Goal: Task Accomplishment & Management: Manage account settings

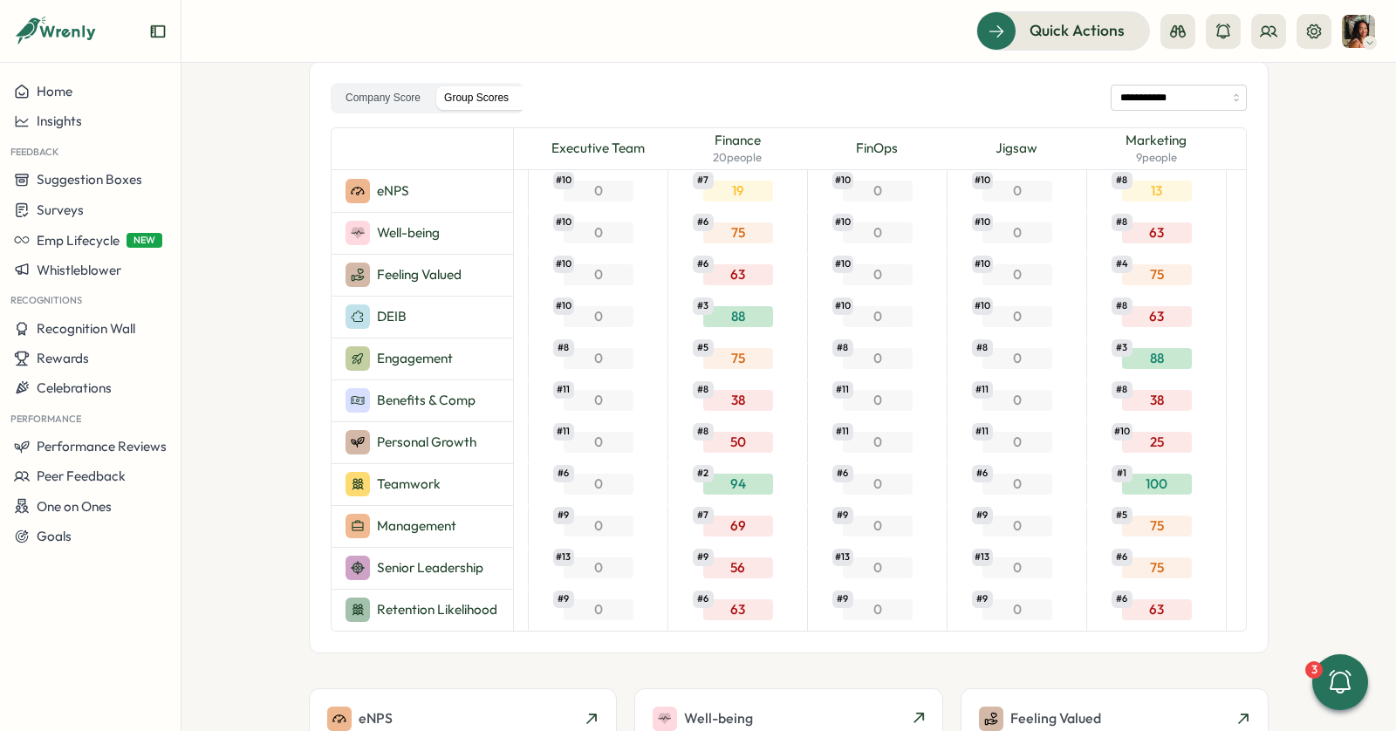
scroll to position [0, 1431]
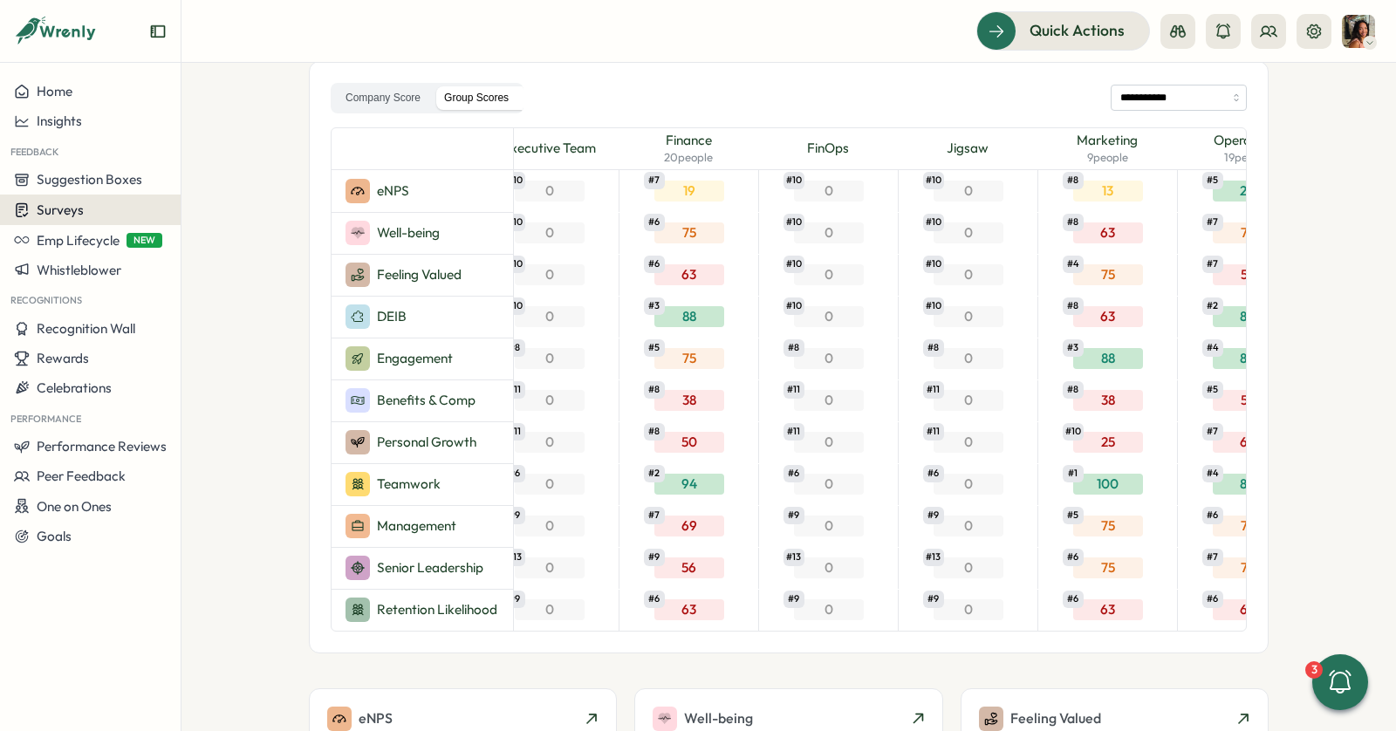
click at [67, 214] on span "Surveys" at bounding box center [60, 210] width 47 height 17
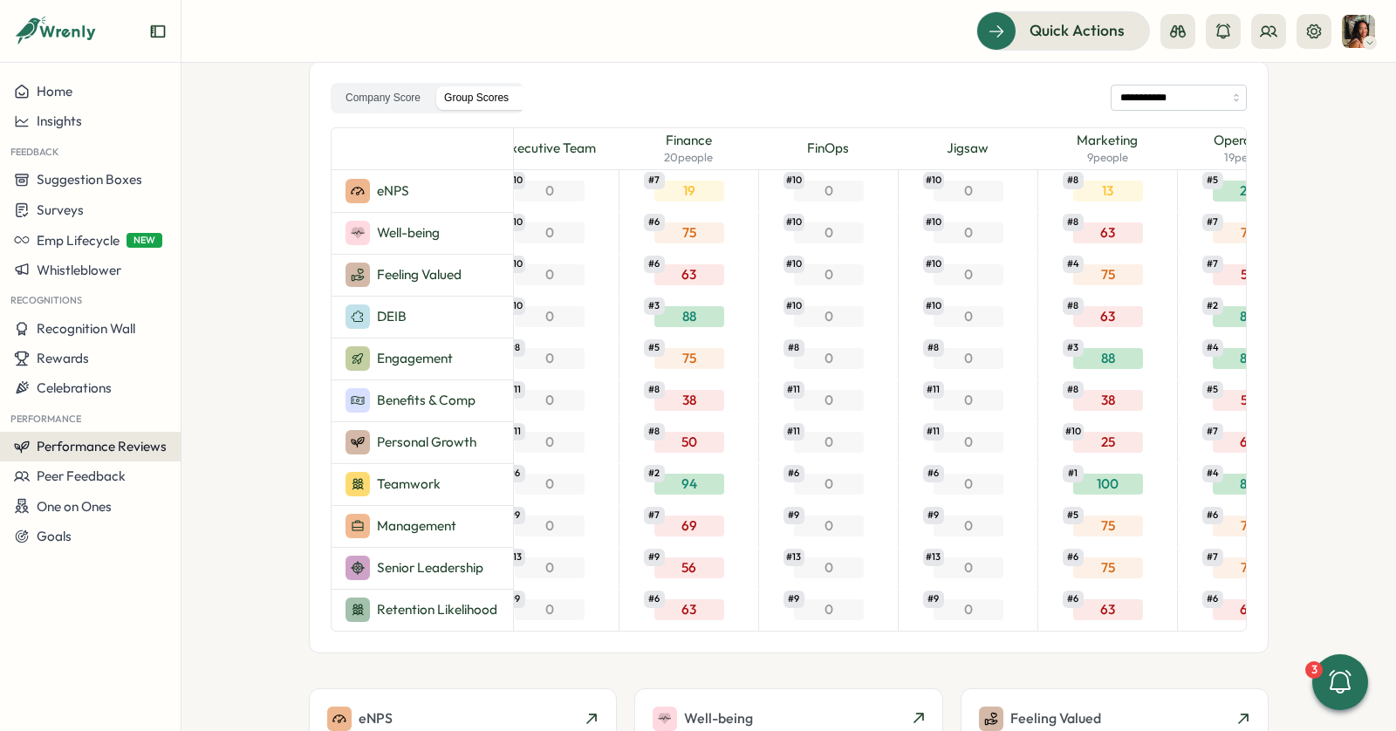
click at [78, 438] on span "Performance Reviews" at bounding box center [102, 446] width 130 height 17
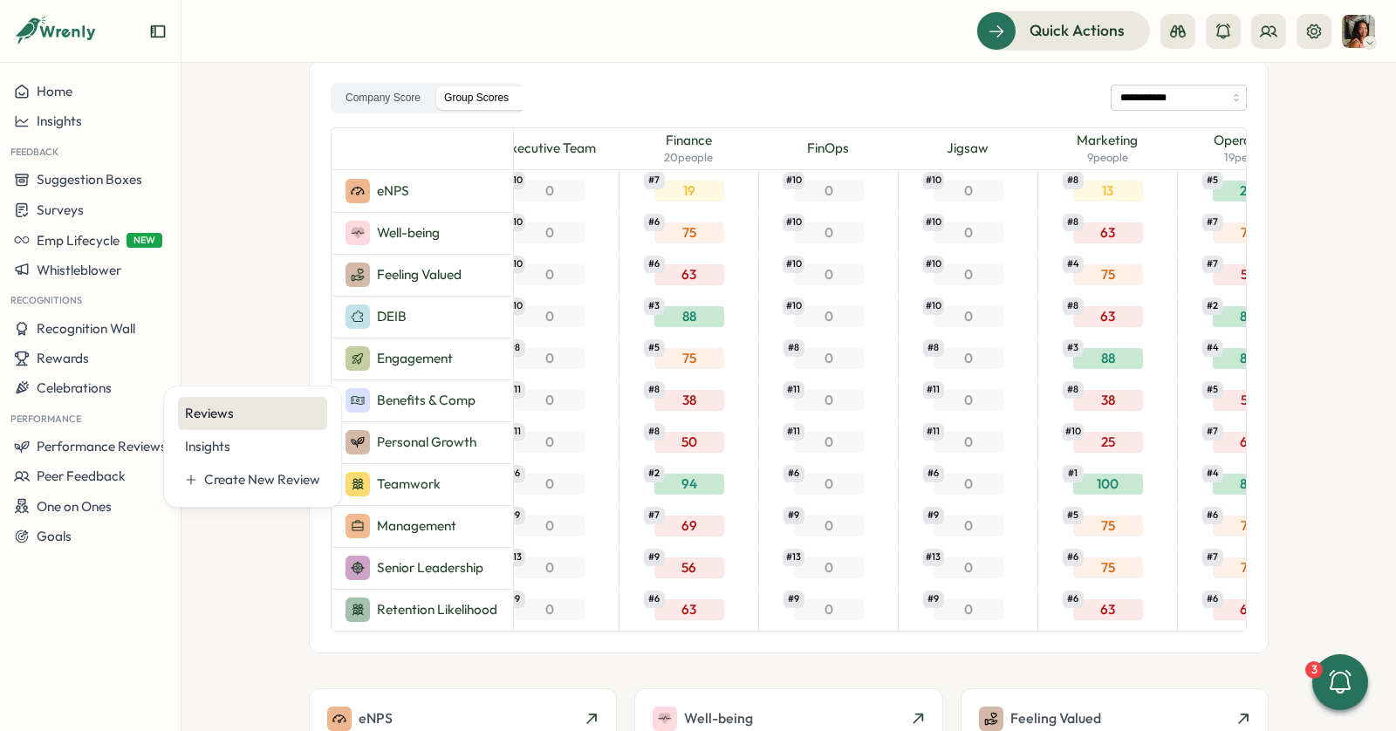
click at [229, 415] on div "Reviews" at bounding box center [252, 413] width 135 height 19
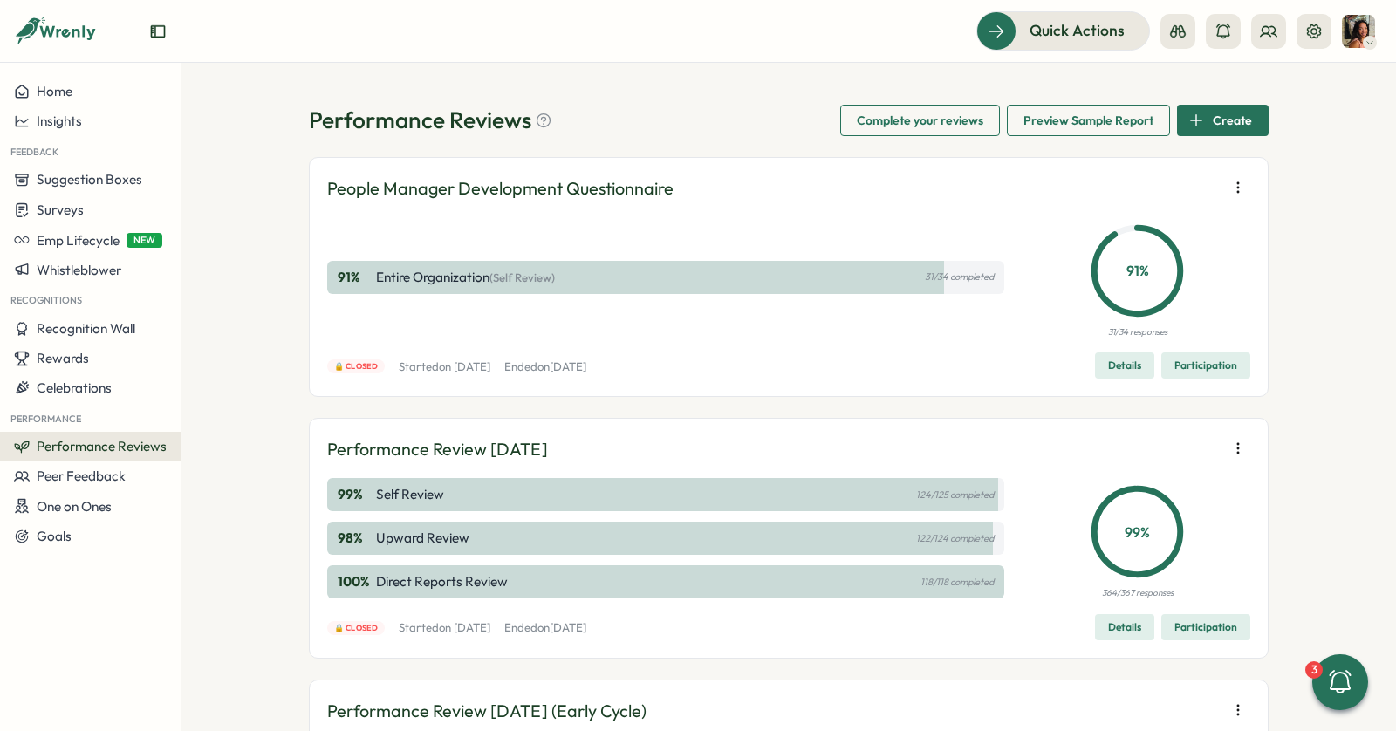
scroll to position [262, 0]
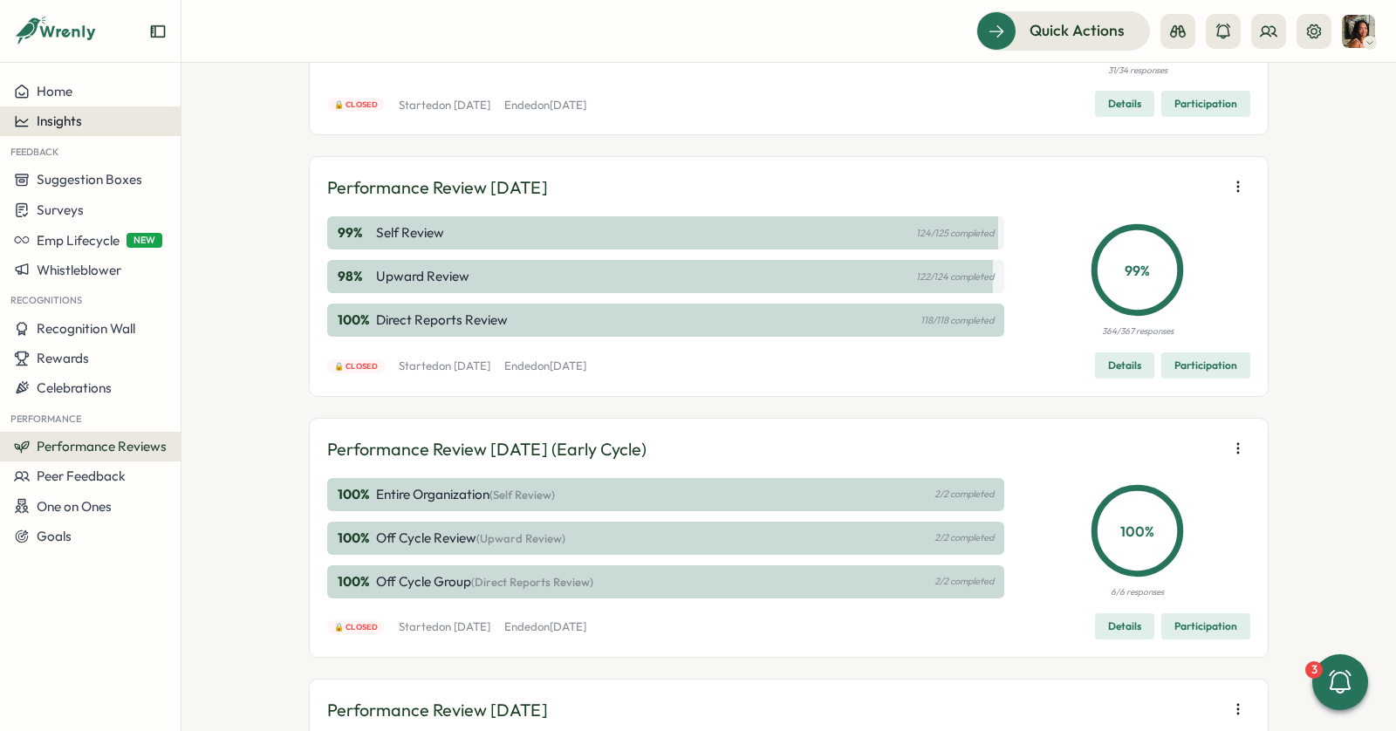
click at [53, 127] on span "Insights" at bounding box center [59, 121] width 45 height 17
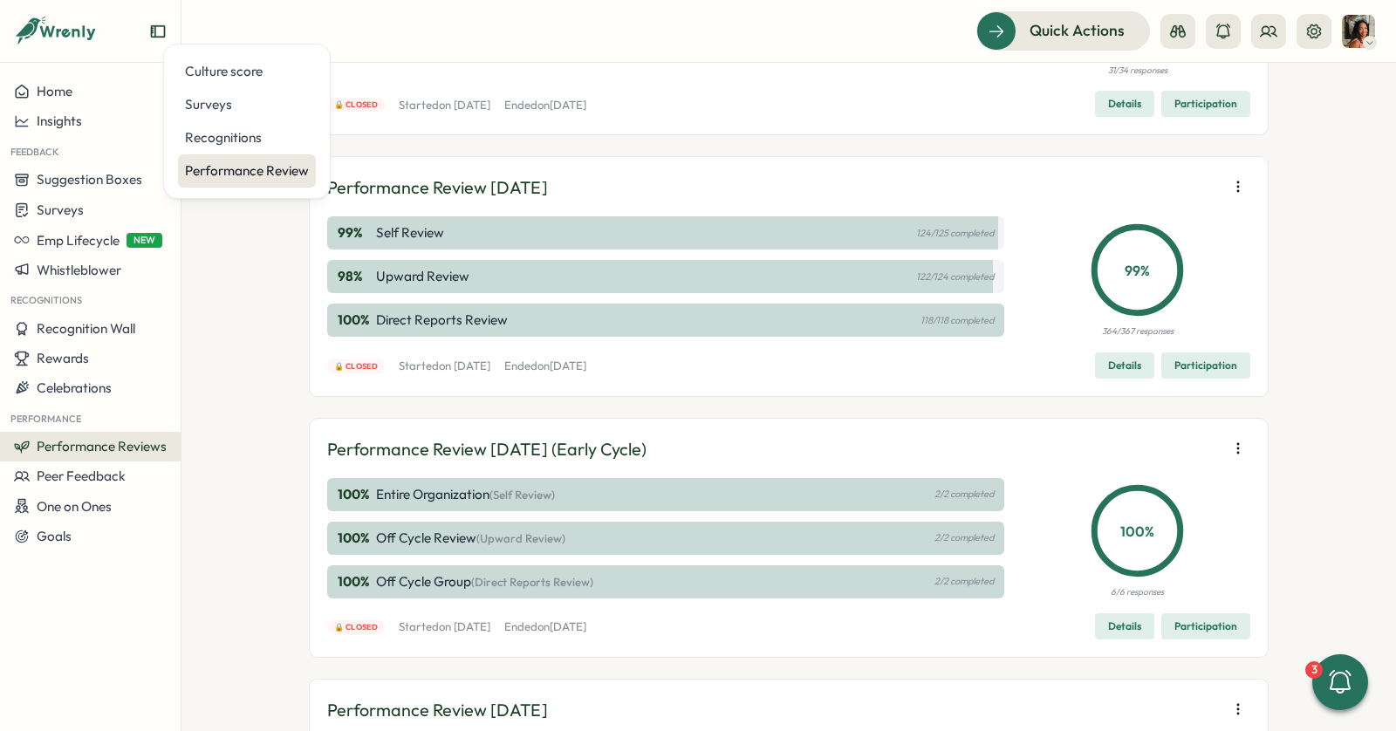
click at [253, 170] on div "Performance Review" at bounding box center [247, 170] width 124 height 19
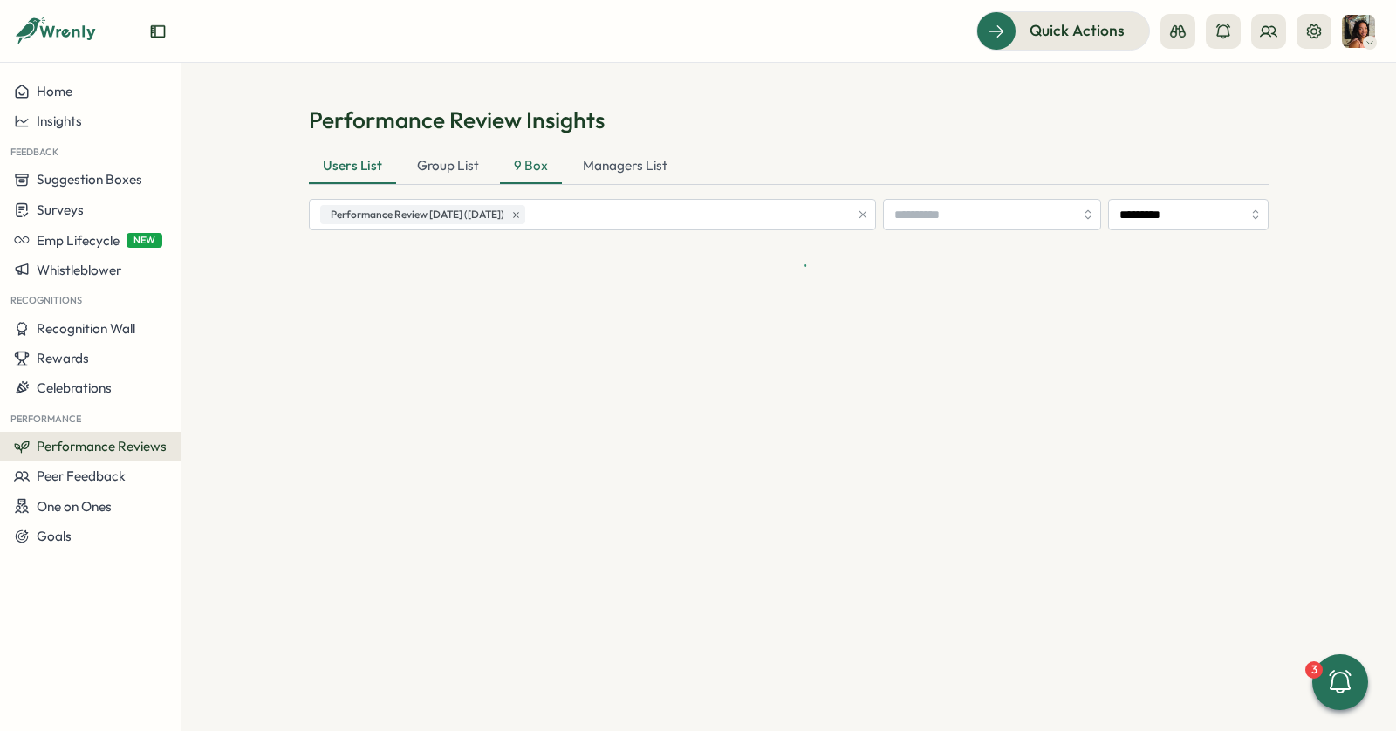
click at [501, 179] on div "9 Box" at bounding box center [531, 166] width 62 height 35
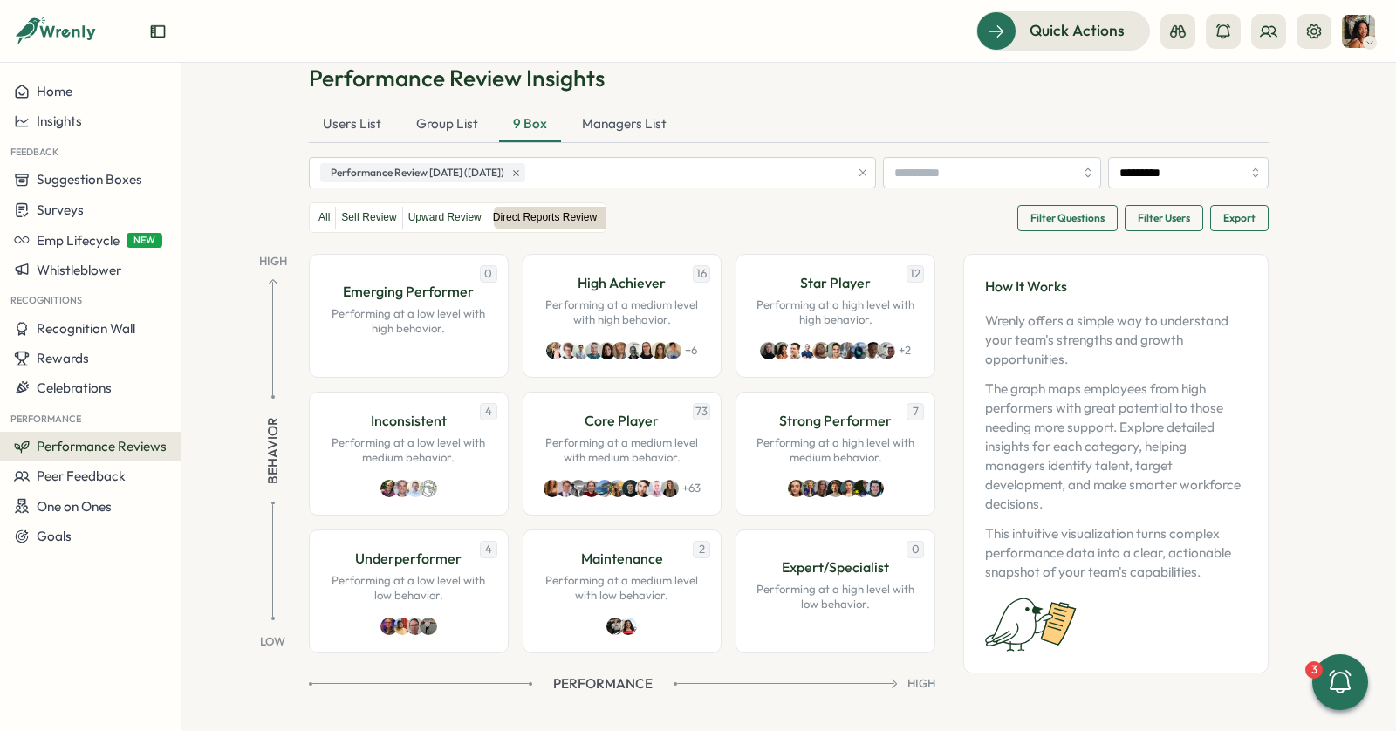
scroll to position [42, 0]
click at [624, 435] on p "Performing at a medium level with medium behavior." at bounding box center [622, 450] width 163 height 31
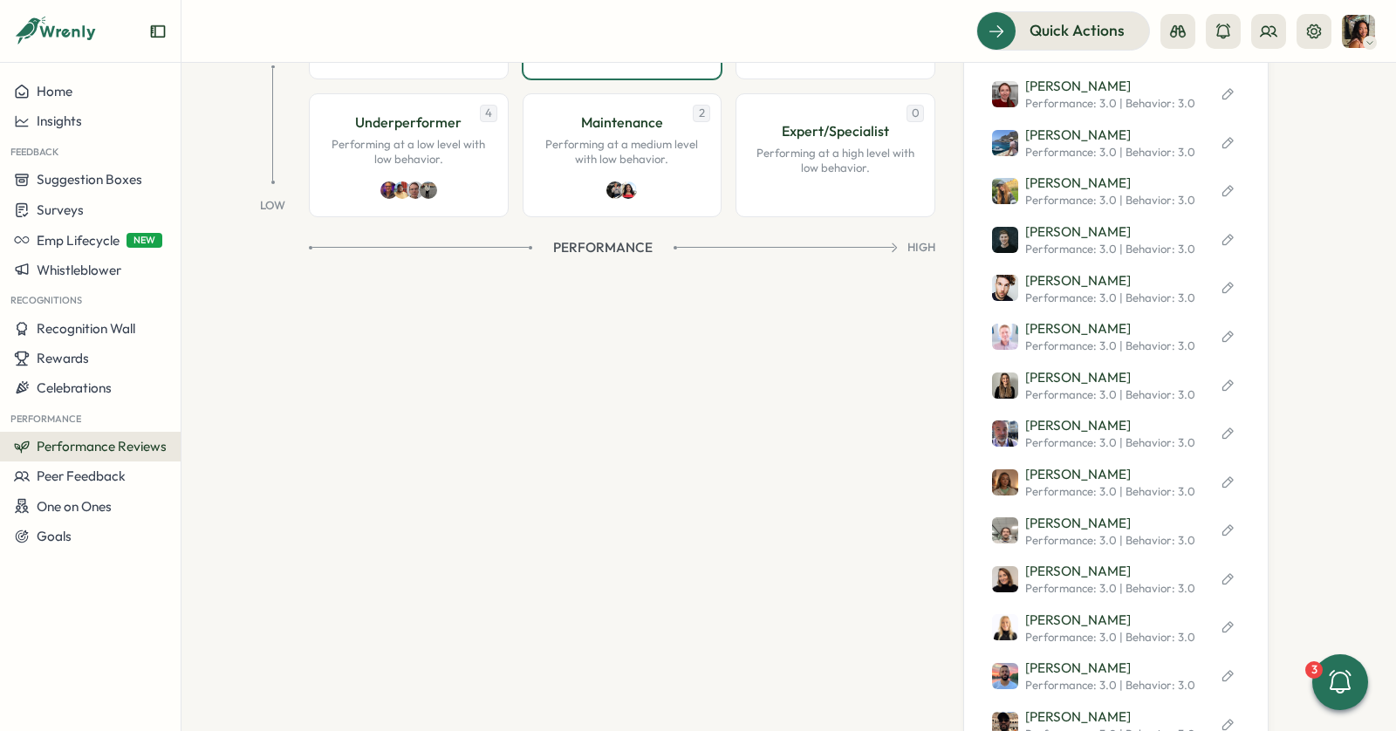
scroll to position [779, 0]
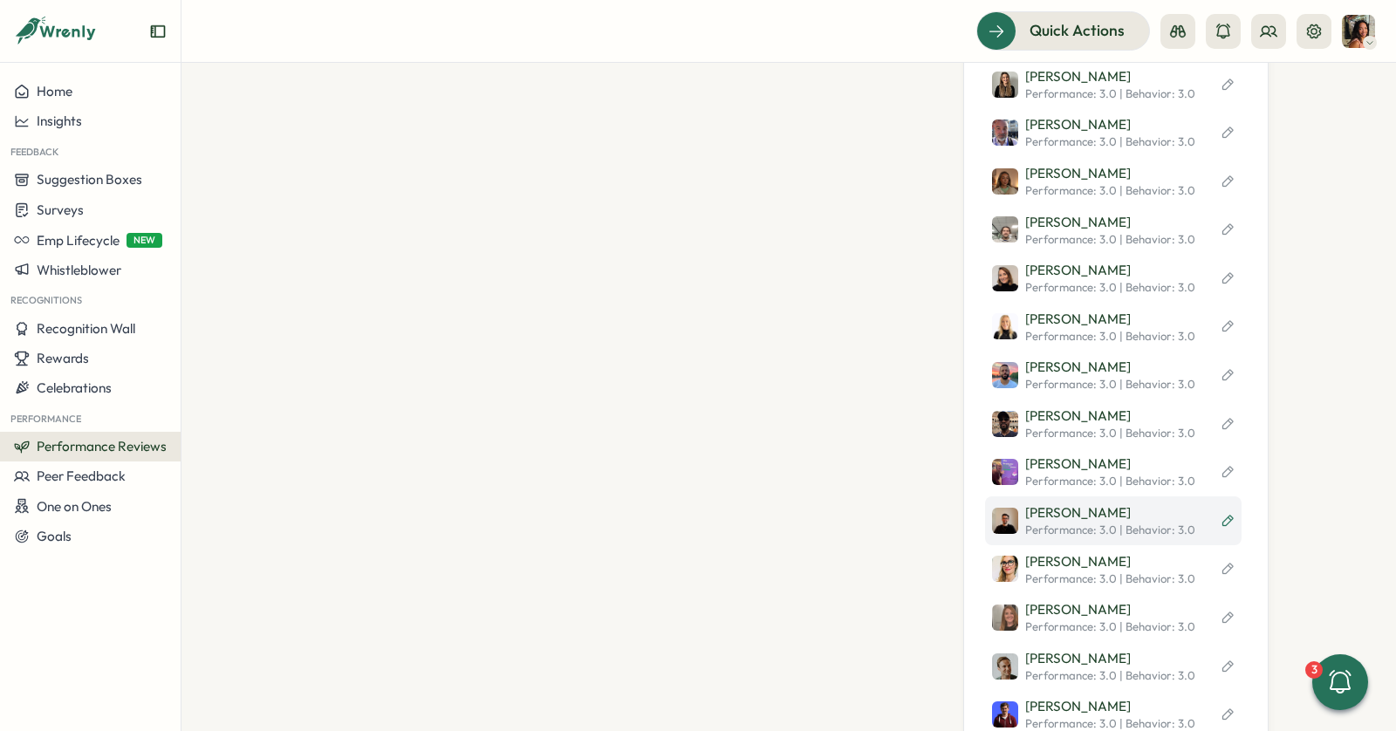
click at [1225, 519] on icon at bounding box center [1228, 520] width 10 height 11
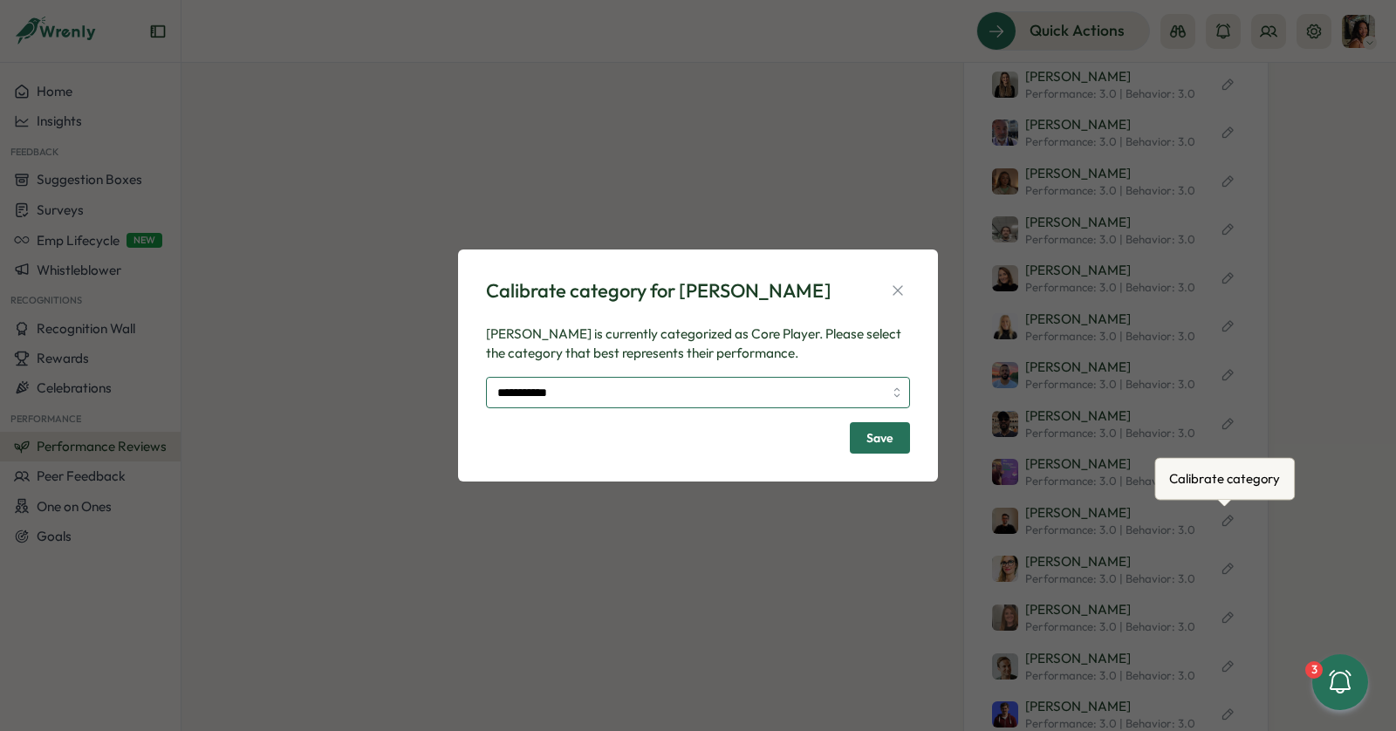
click at [661, 399] on input "**********" at bounding box center [698, 392] width 424 height 31
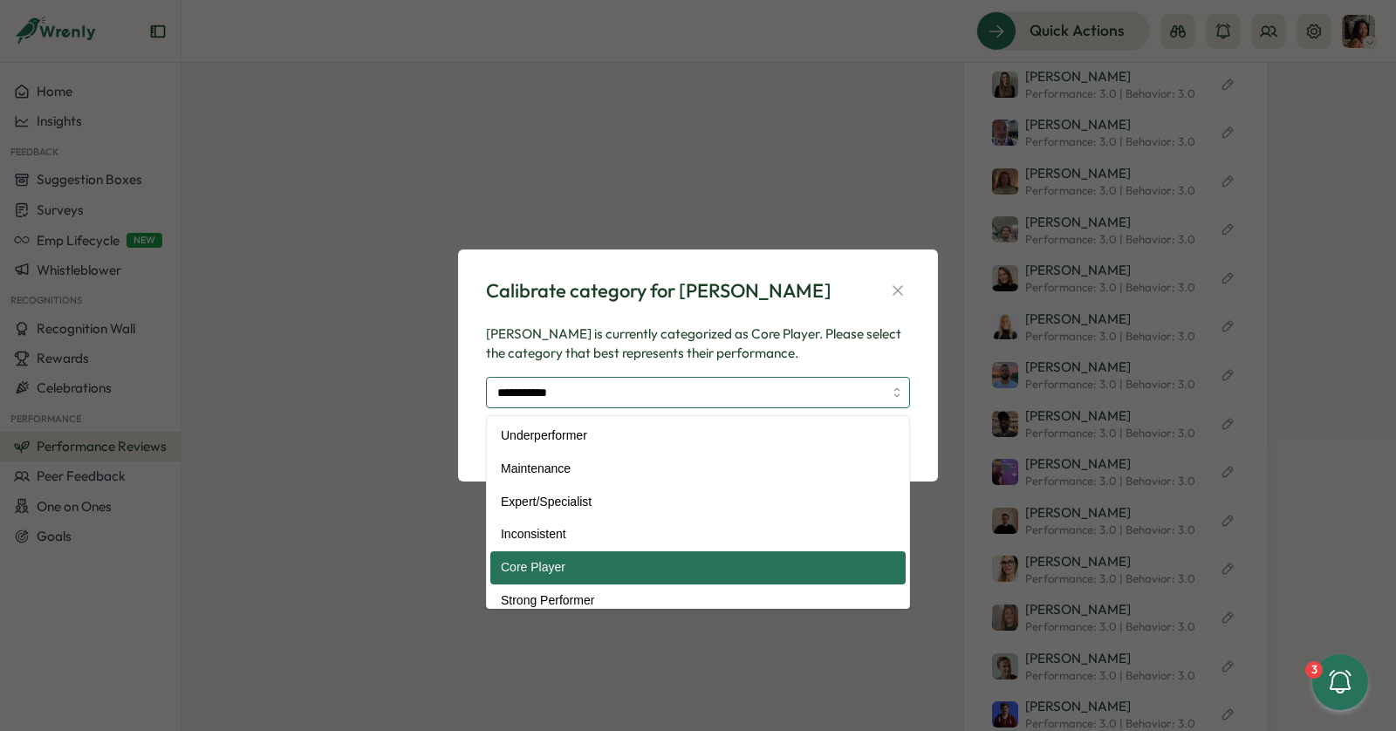
click at [659, 397] on input "**********" at bounding box center [698, 392] width 424 height 31
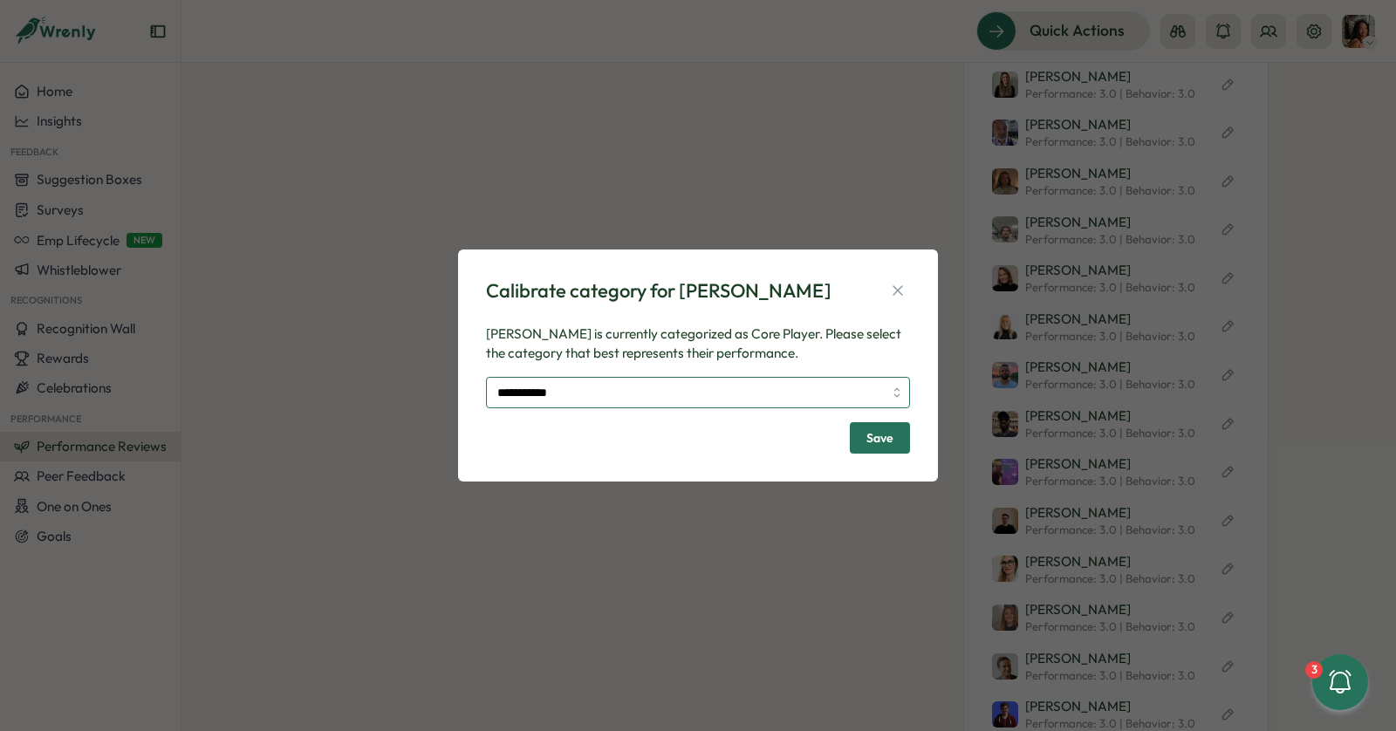
click at [670, 400] on input "**********" at bounding box center [698, 392] width 424 height 31
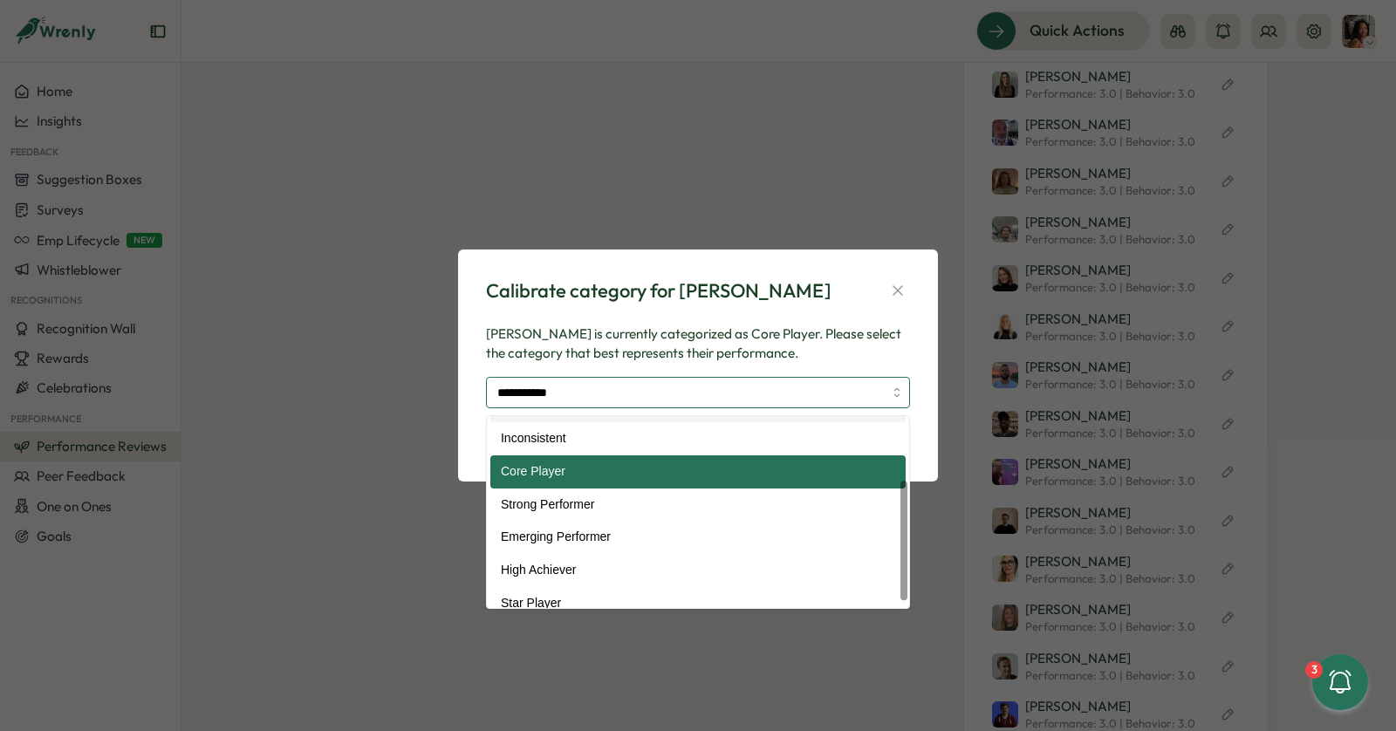
scroll to position [111, 0]
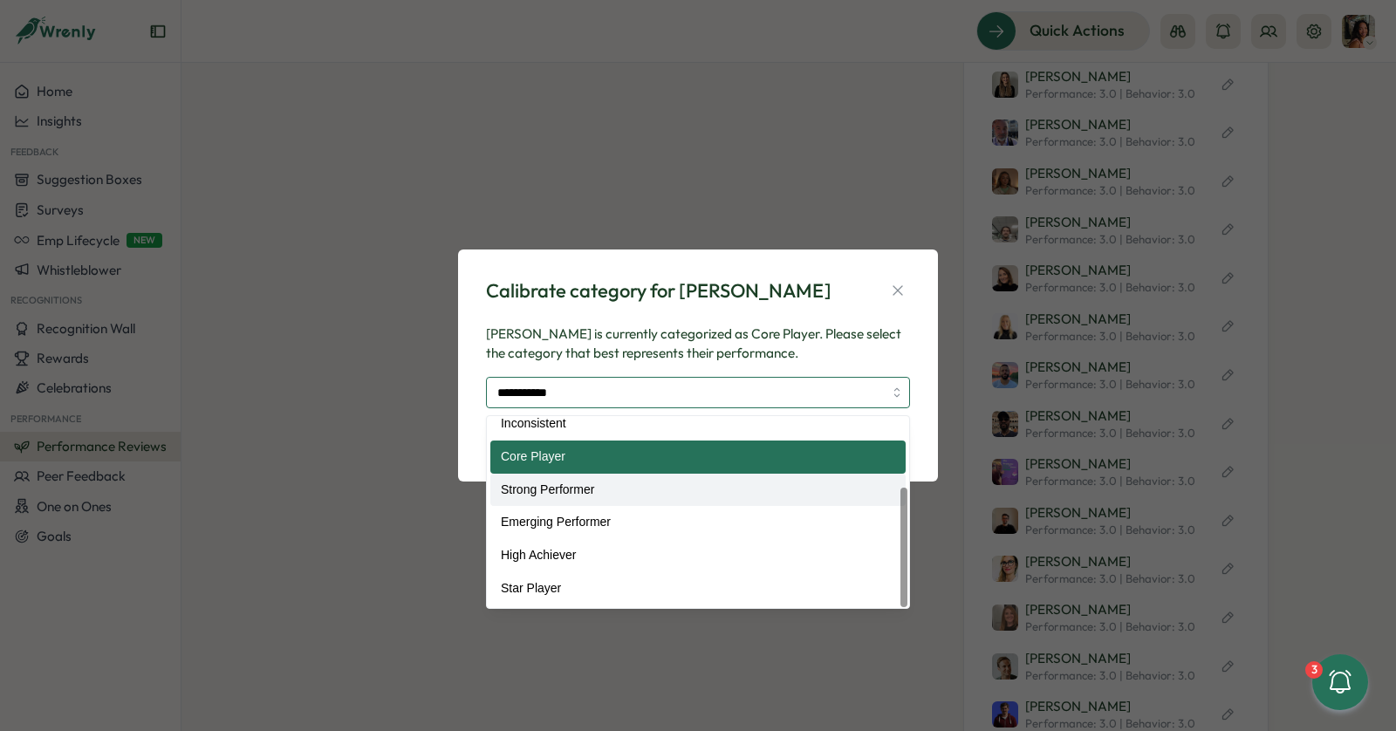
type input "**********"
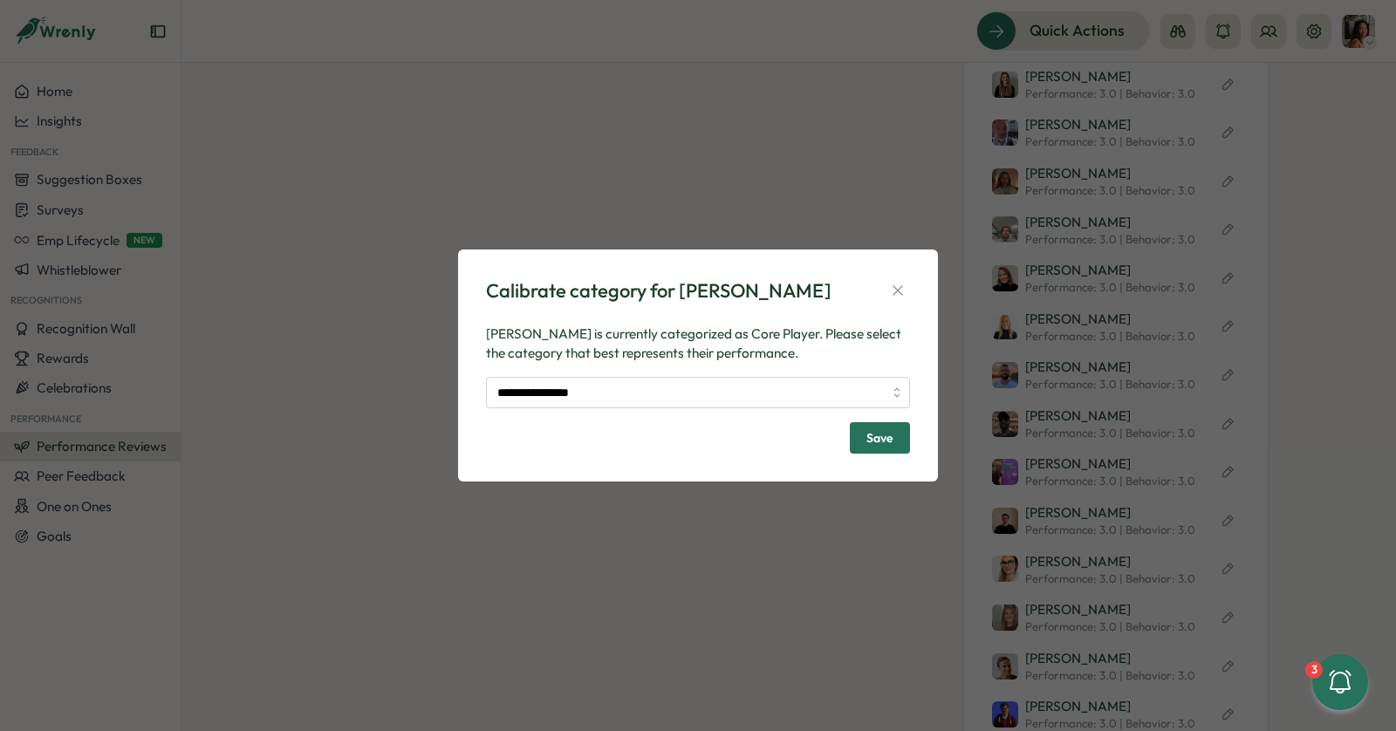
click at [887, 435] on span "Save" at bounding box center [880, 438] width 27 height 30
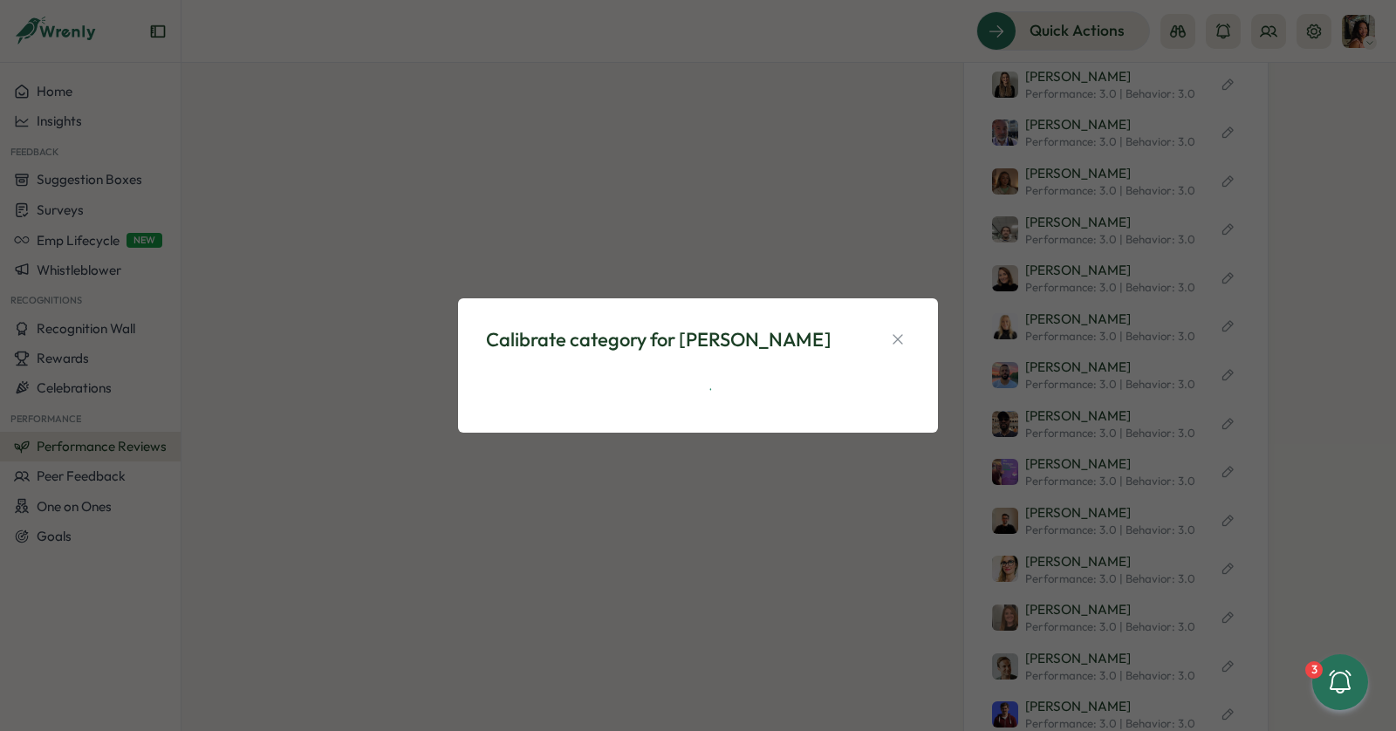
scroll to position [0, 0]
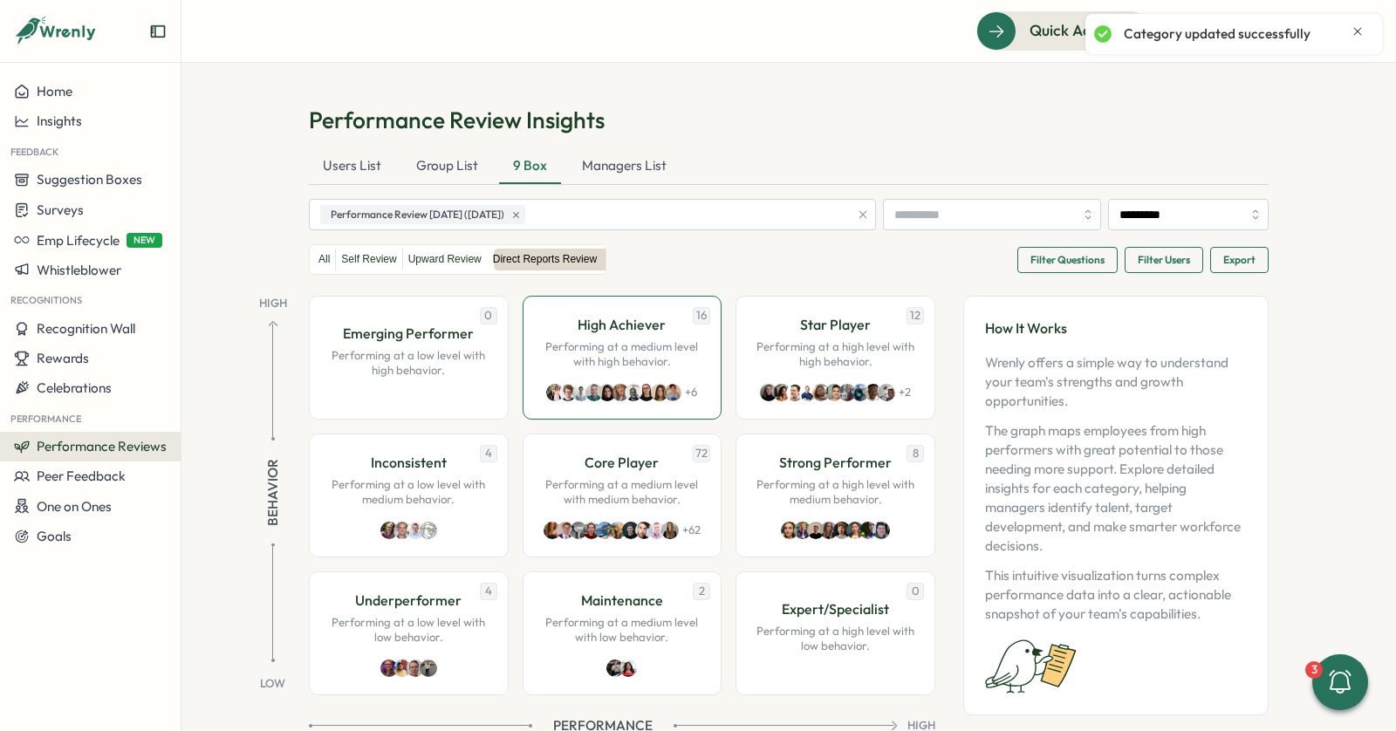
click at [656, 346] on p "Performing at a medium level with high behavior." at bounding box center [622, 354] width 163 height 31
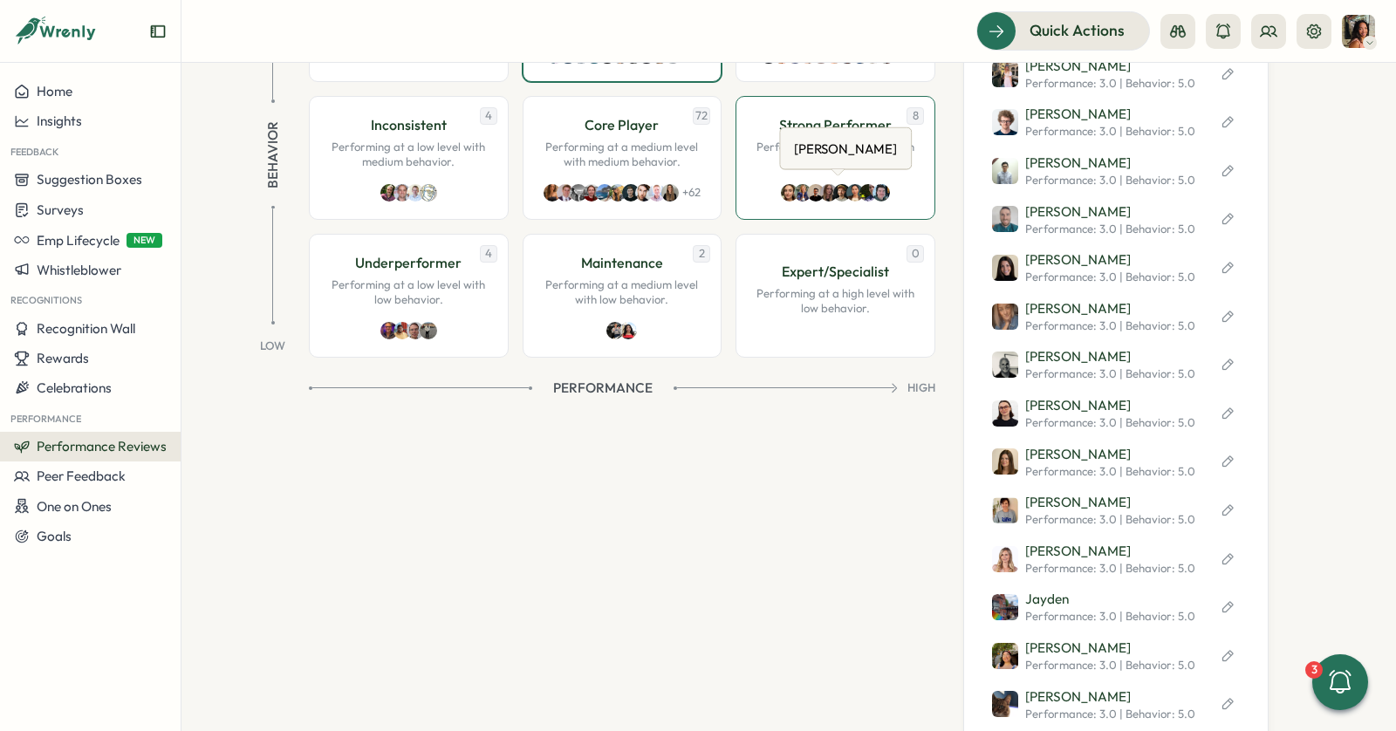
click at [833, 184] on img at bounding box center [841, 192] width 17 height 17
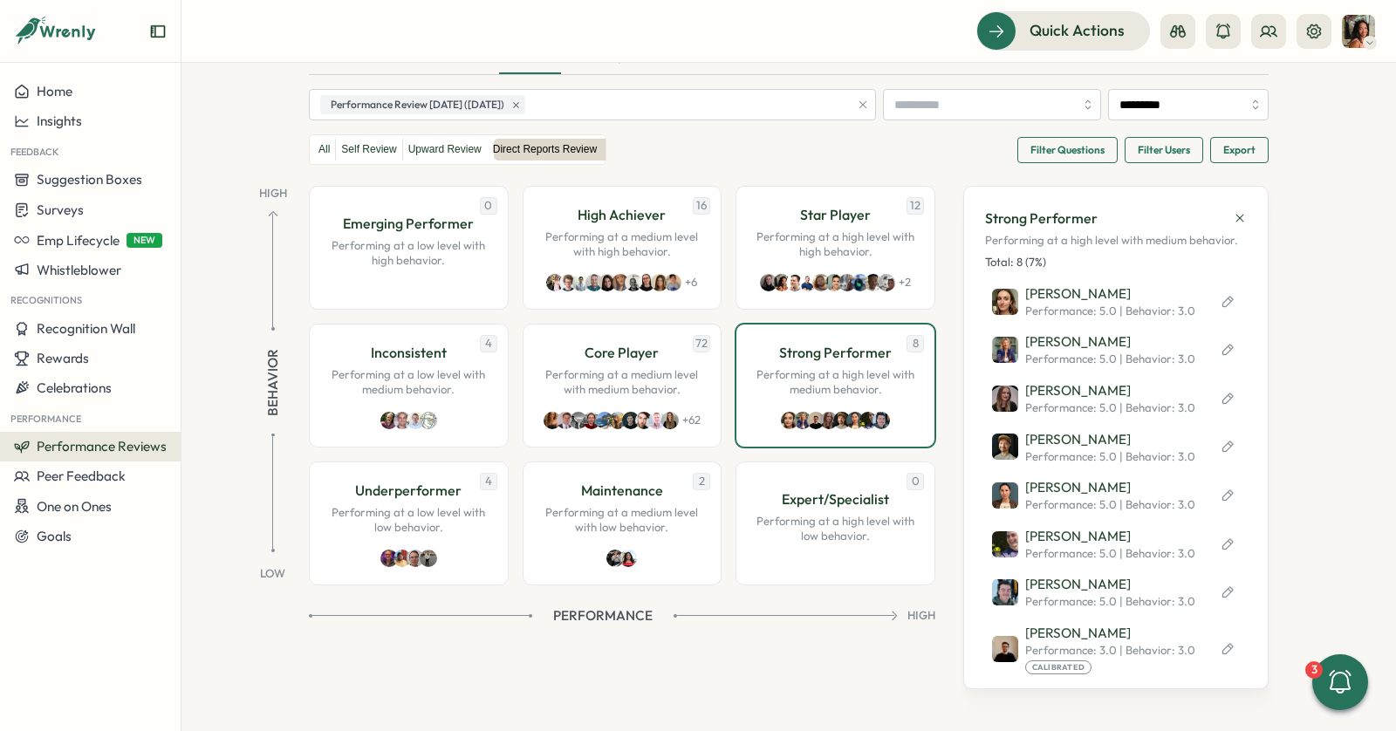
scroll to position [107, 0]
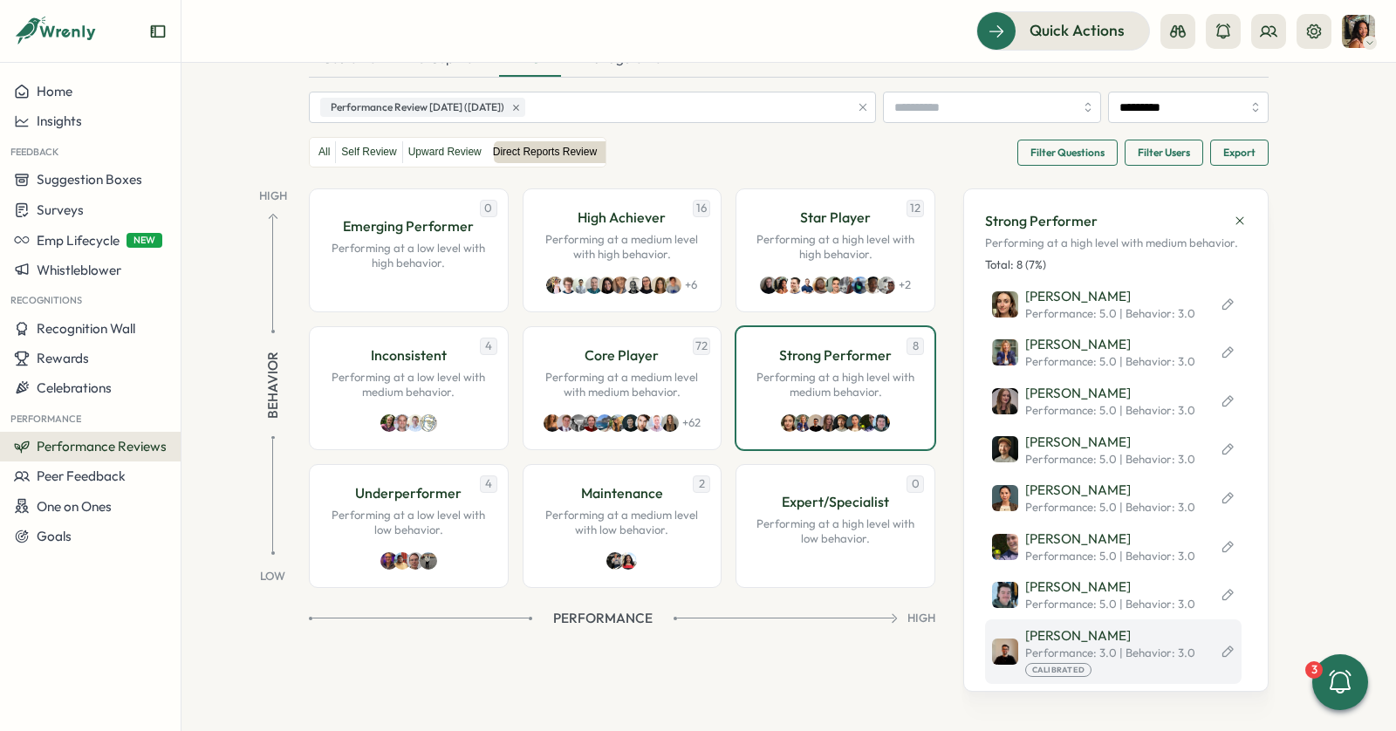
click at [1216, 651] on div "[PERSON_NAME] Performance: 3.0 | Behavior : 3.0 Calibrated" at bounding box center [1113, 652] width 257 height 65
click at [1224, 652] on icon at bounding box center [1228, 651] width 10 height 11
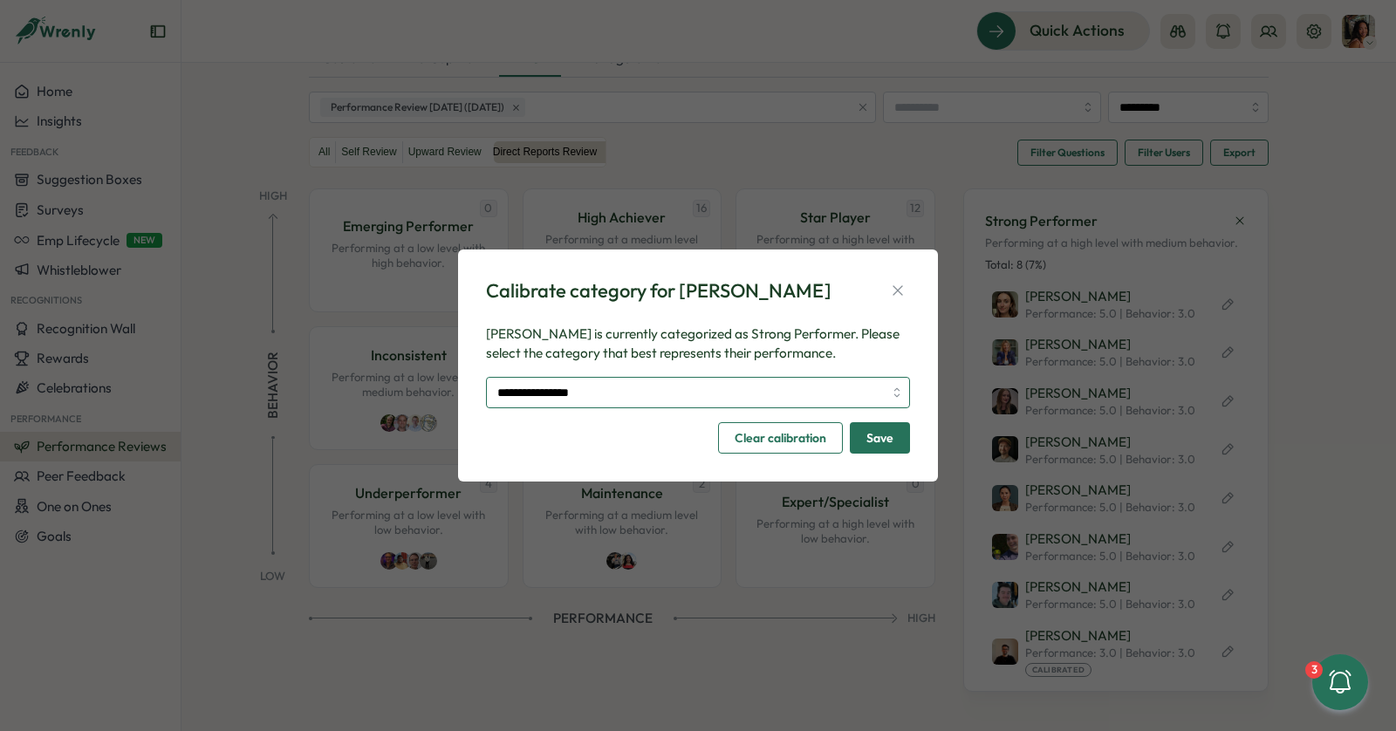
click at [725, 408] on input "**********" at bounding box center [698, 392] width 424 height 31
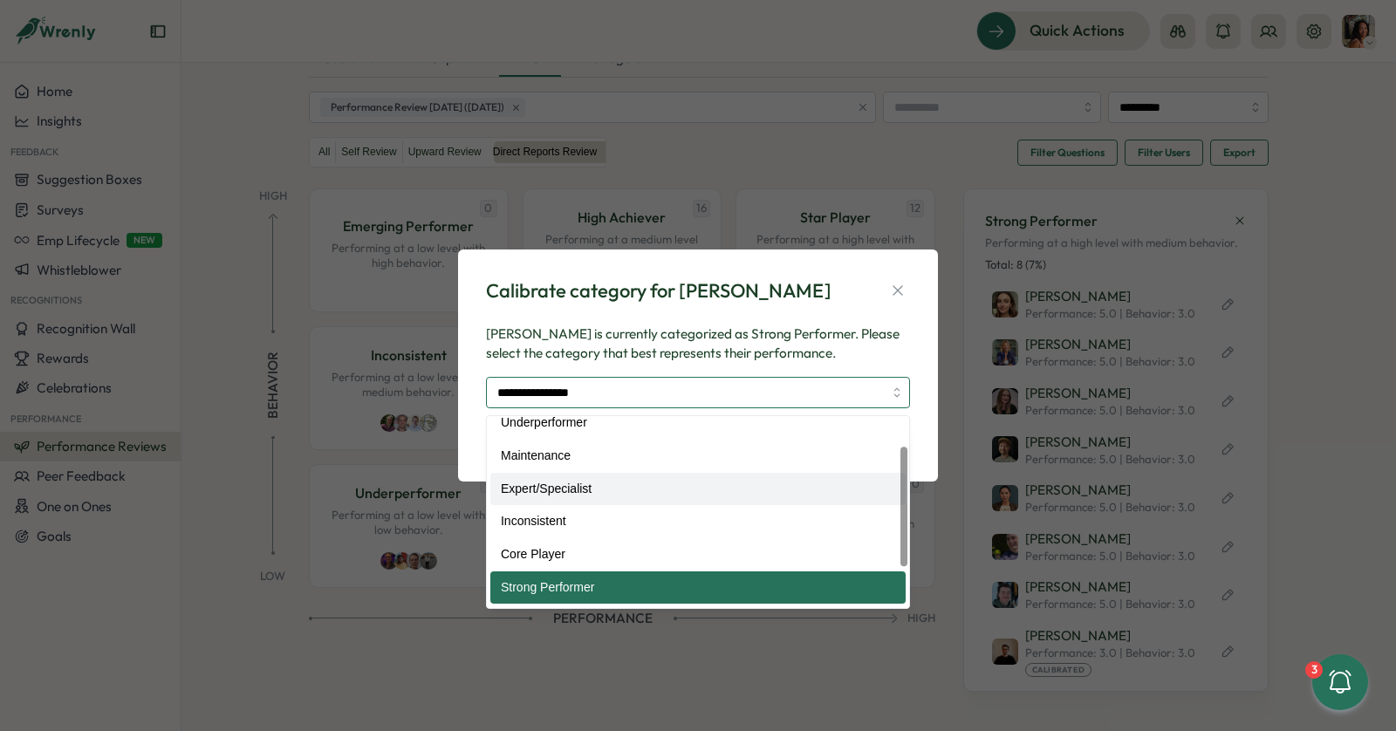
scroll to position [111, 0]
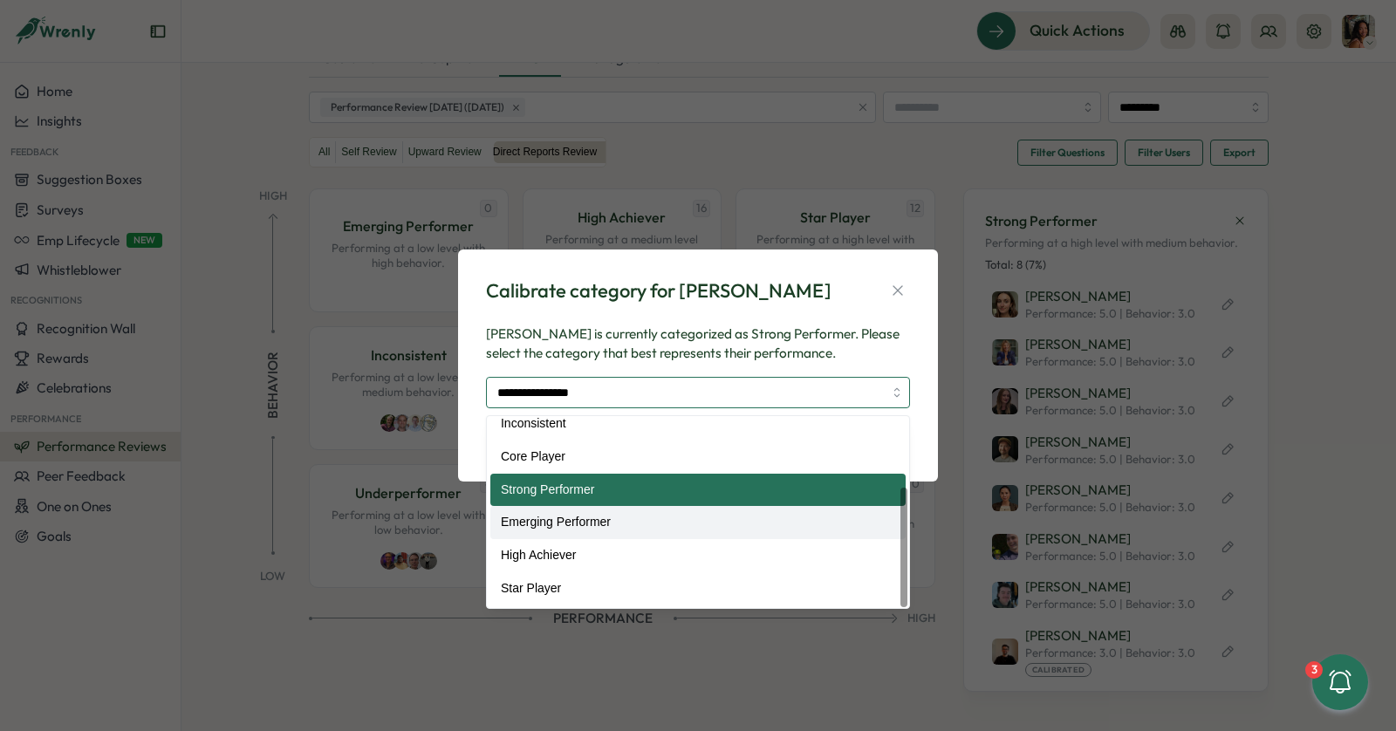
type input "**********"
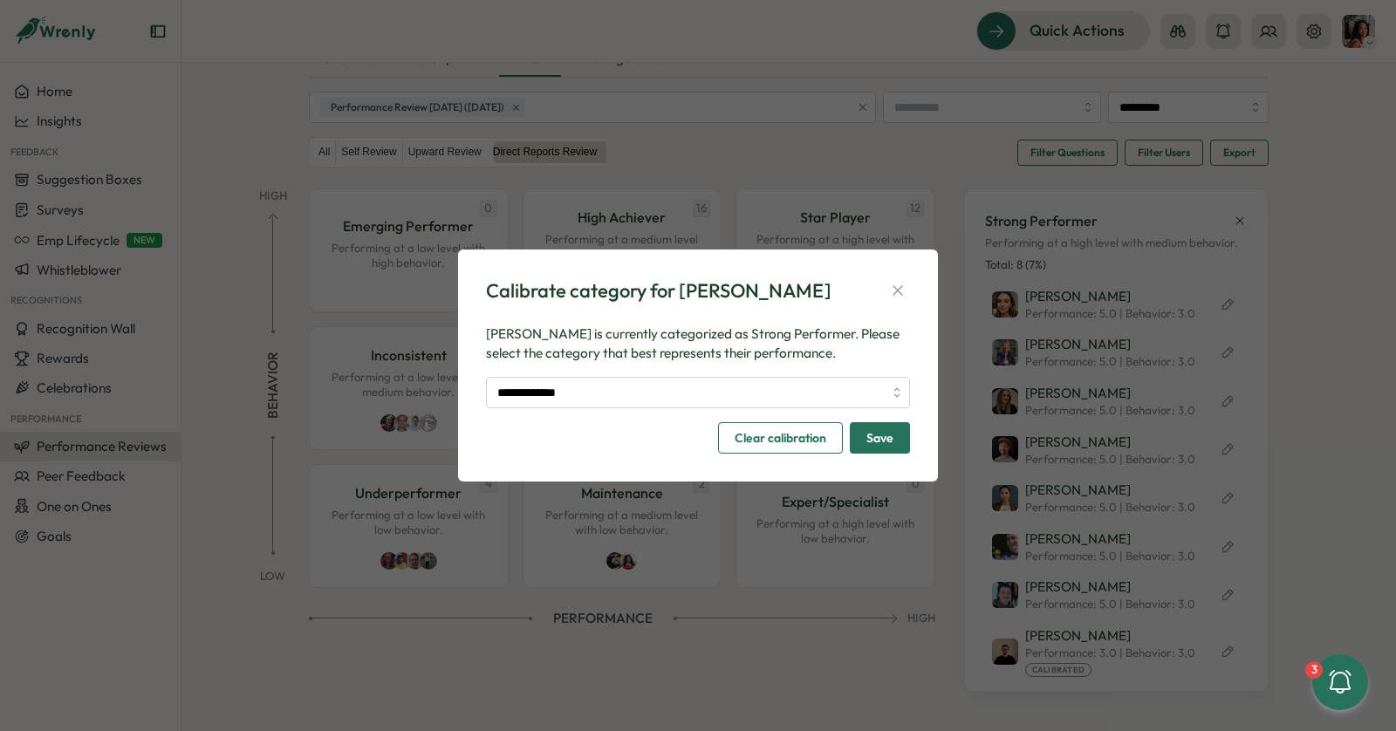
click at [895, 442] on button "Save" at bounding box center [880, 437] width 60 height 31
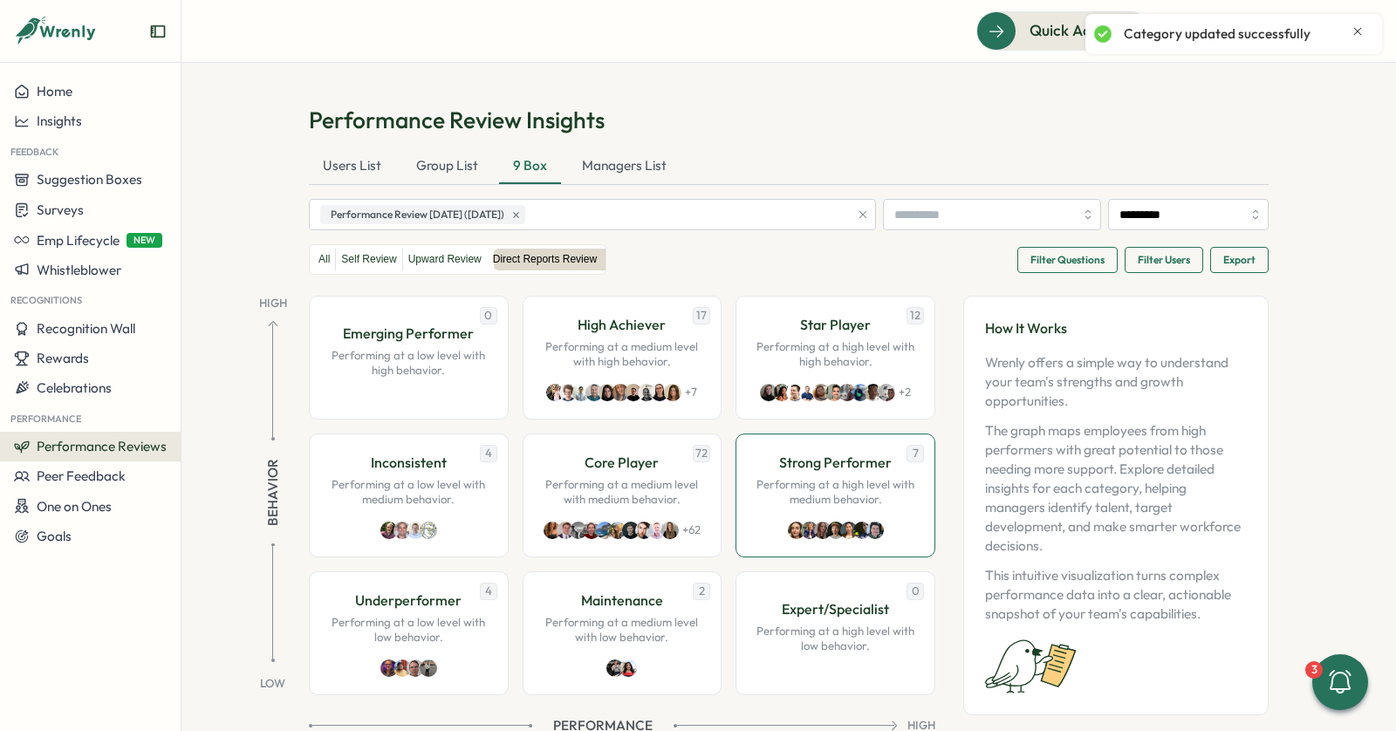
scroll to position [42, 0]
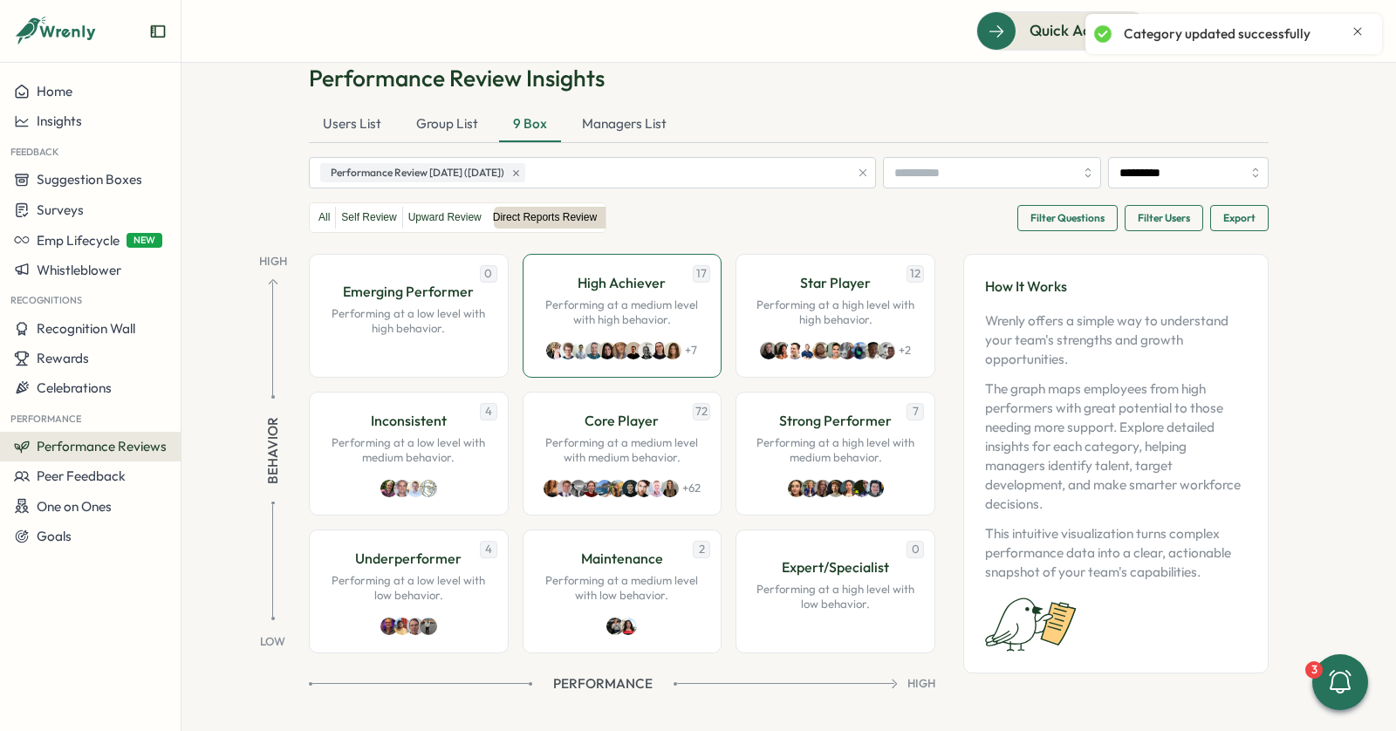
click at [656, 281] on p "High Achiever" at bounding box center [622, 283] width 88 height 22
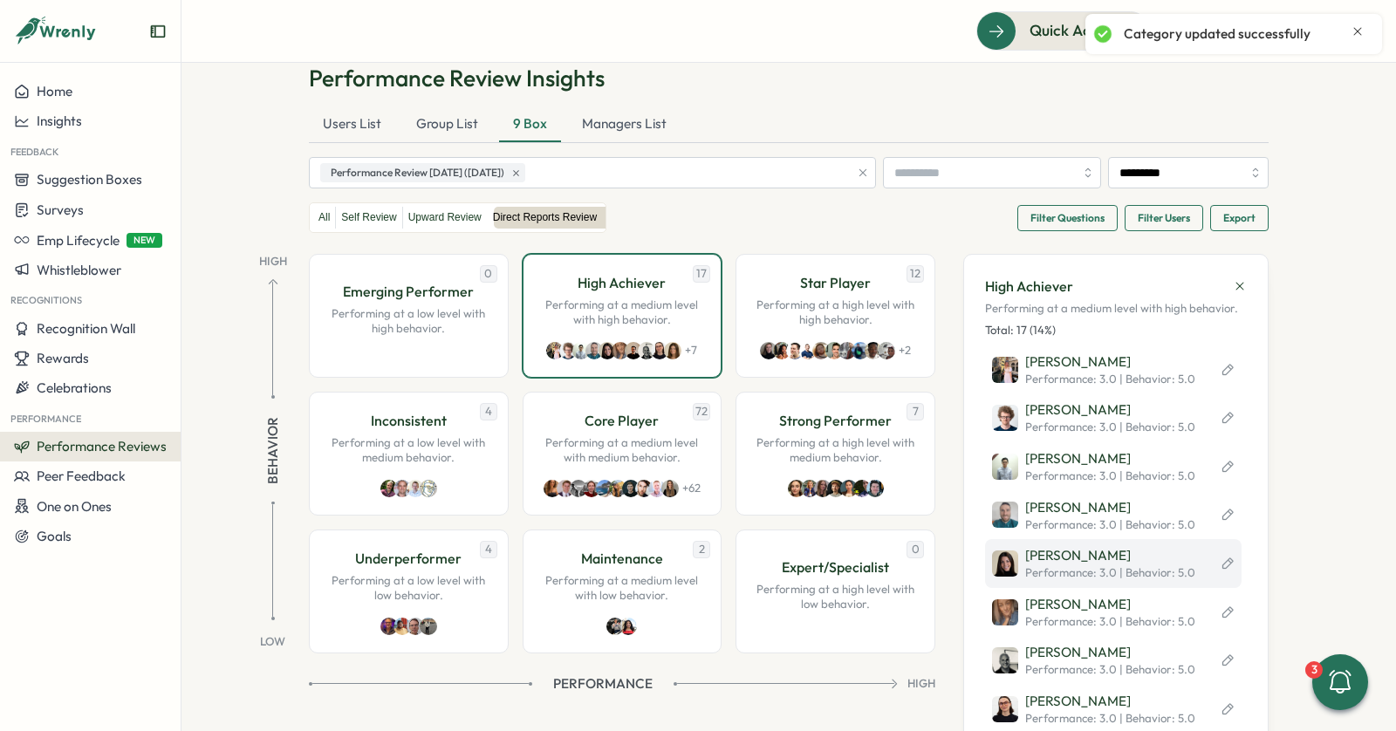
scroll to position [544, 0]
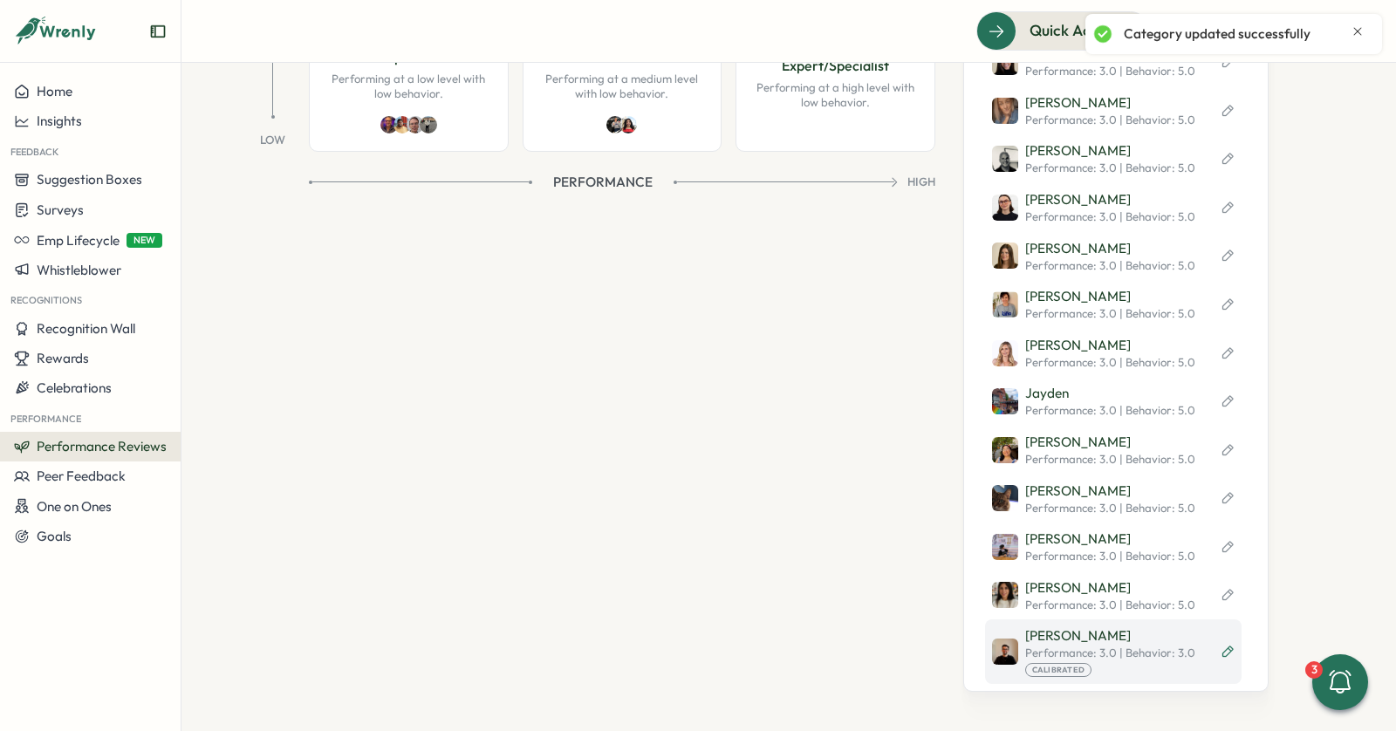
click at [1228, 647] on icon at bounding box center [1228, 652] width 10 height 11
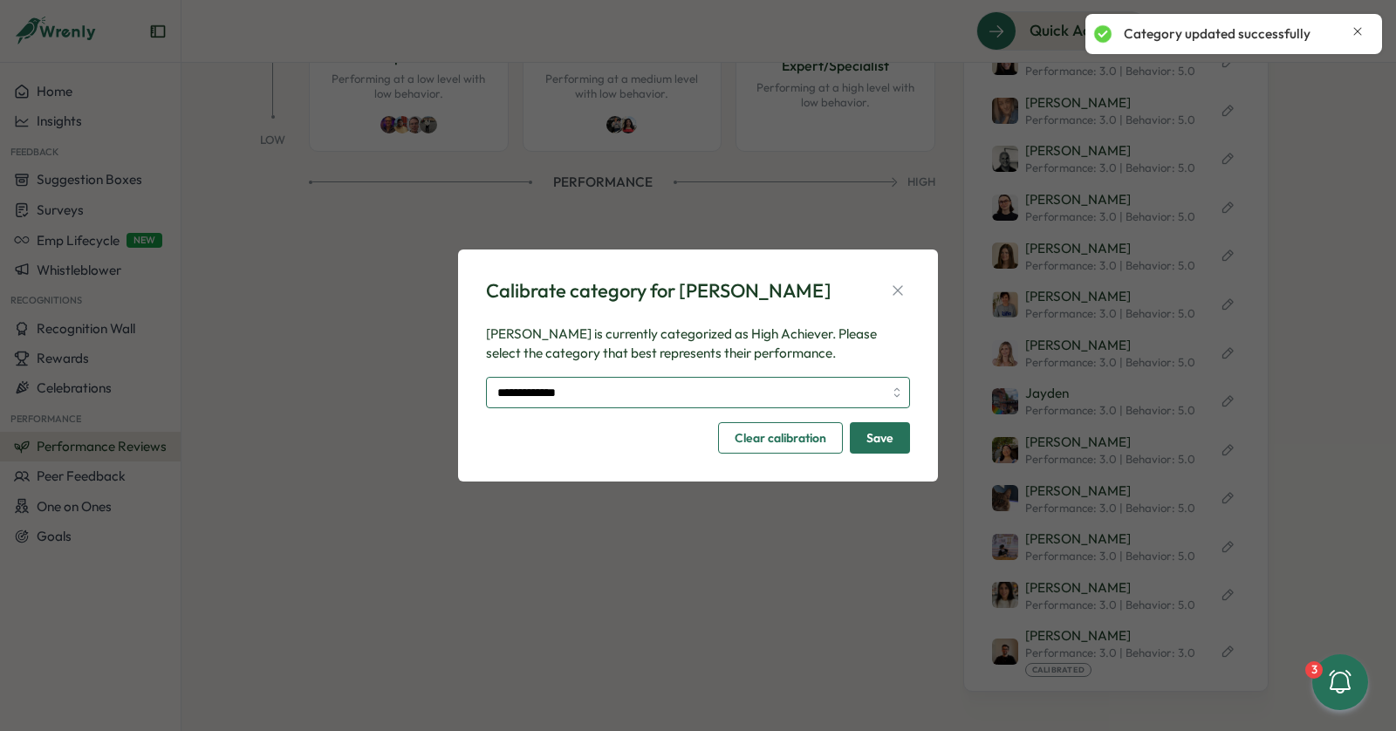
click at [805, 393] on input "**********" at bounding box center [698, 392] width 424 height 31
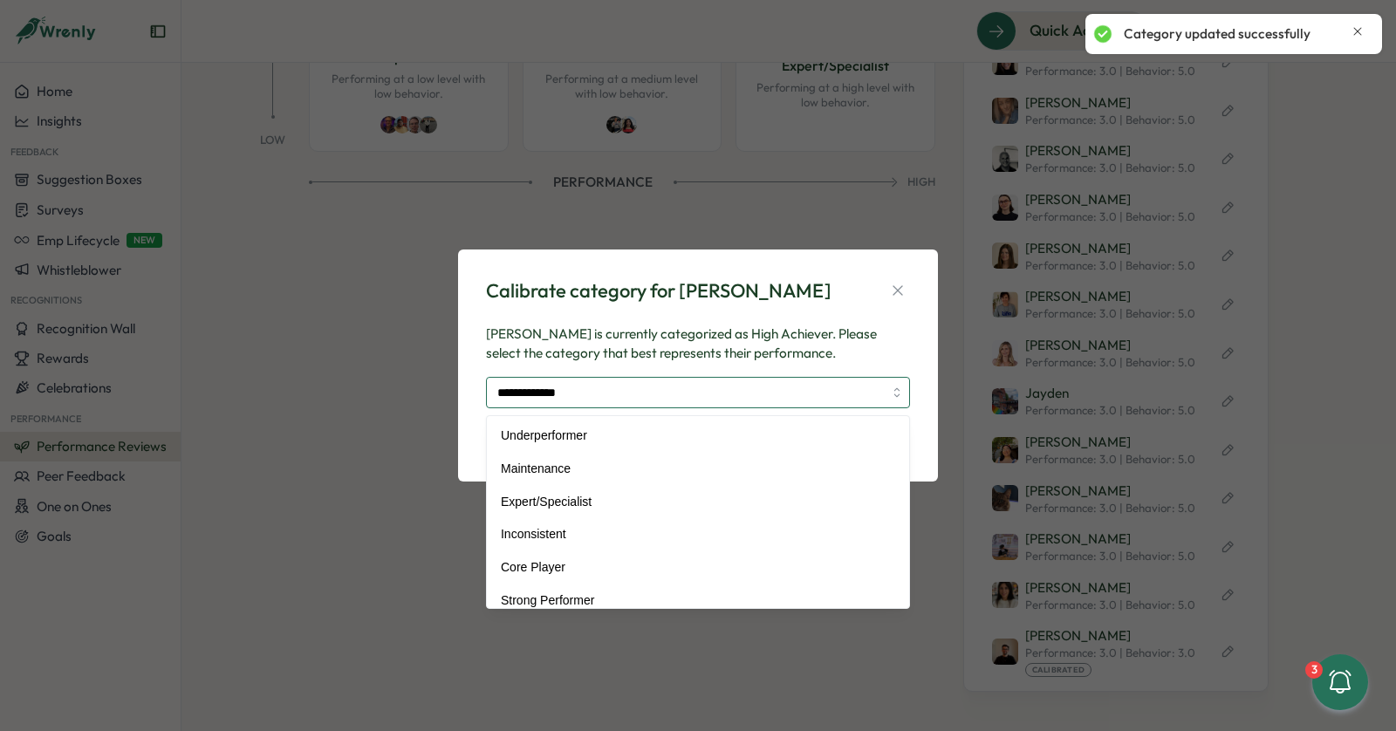
scroll to position [79, 0]
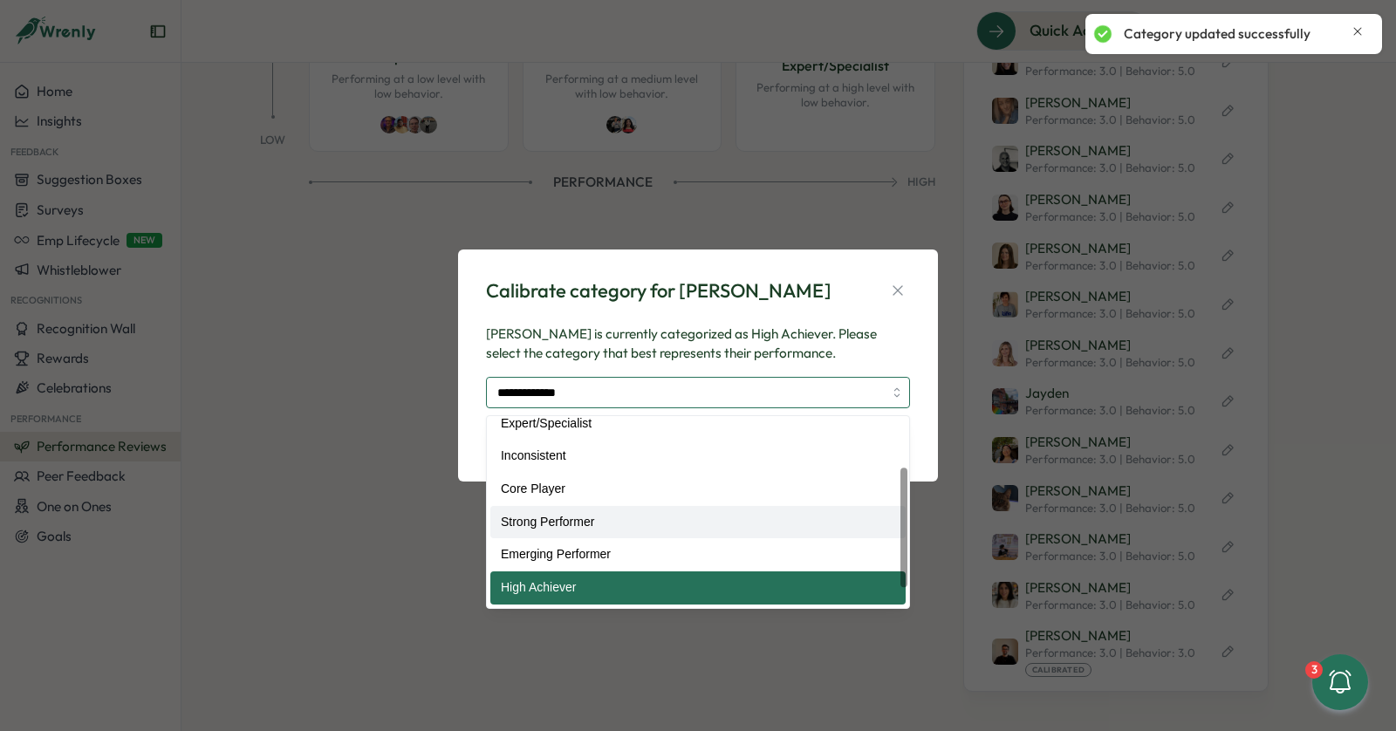
type input "**********"
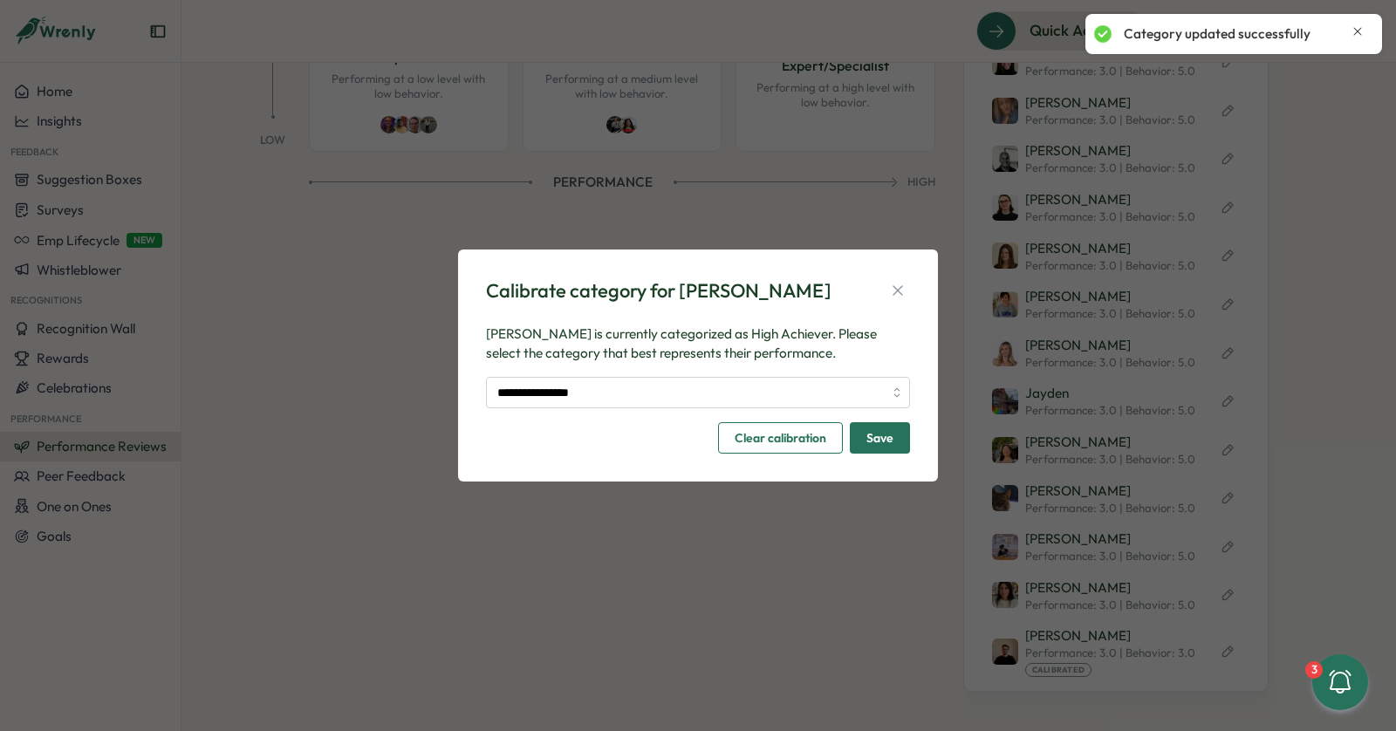
click at [885, 435] on span "Save" at bounding box center [880, 438] width 27 height 30
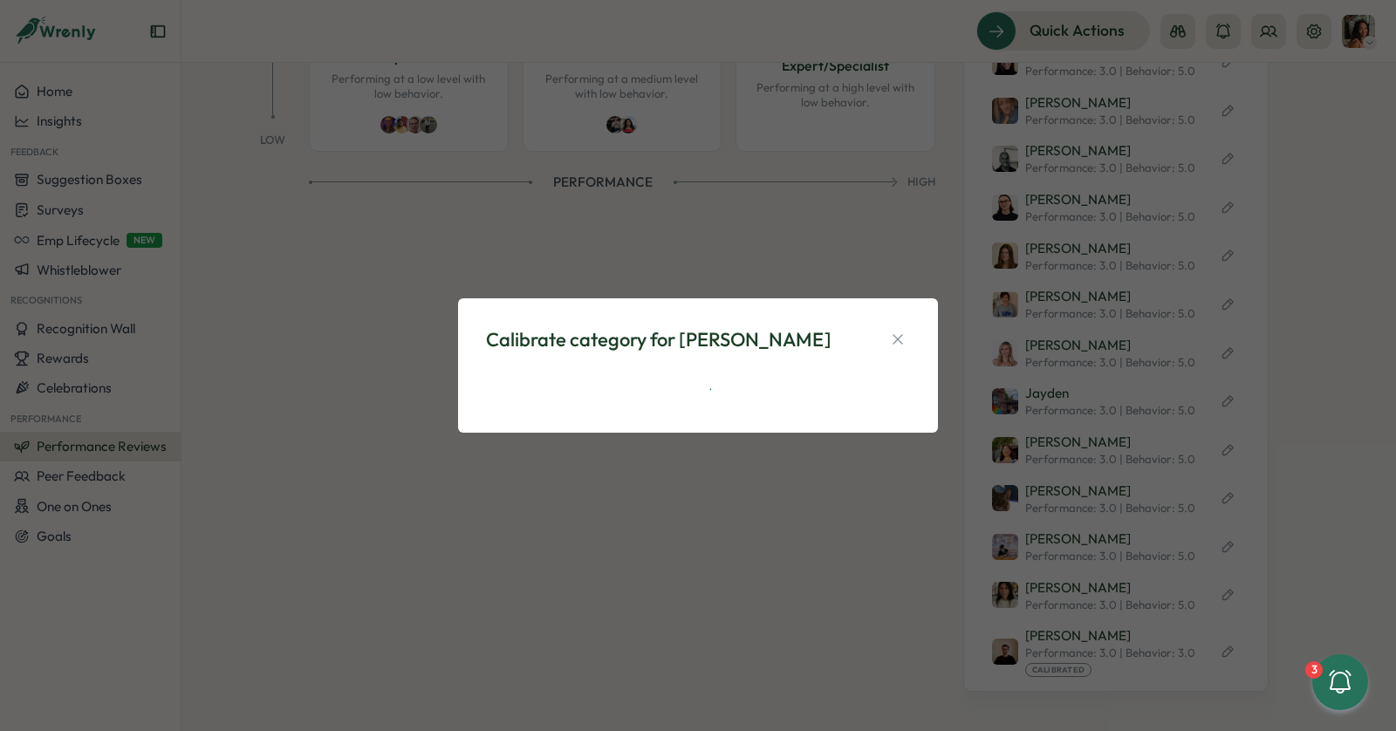
scroll to position [0, 0]
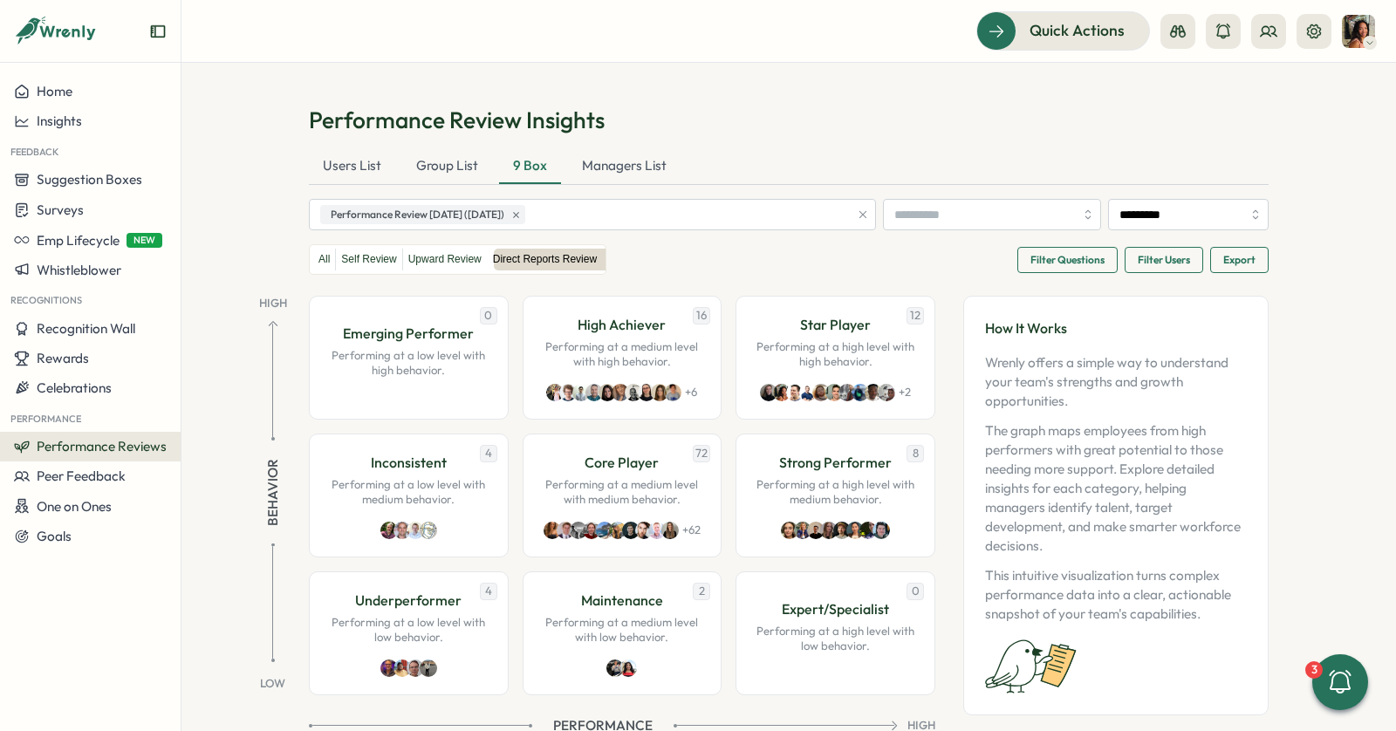
click at [77, 136] on div "Feedback" at bounding box center [90, 150] width 181 height 29
click at [75, 128] on span "Insights" at bounding box center [59, 121] width 45 height 17
click at [249, 79] on div "Culture score" at bounding box center [247, 71] width 124 height 19
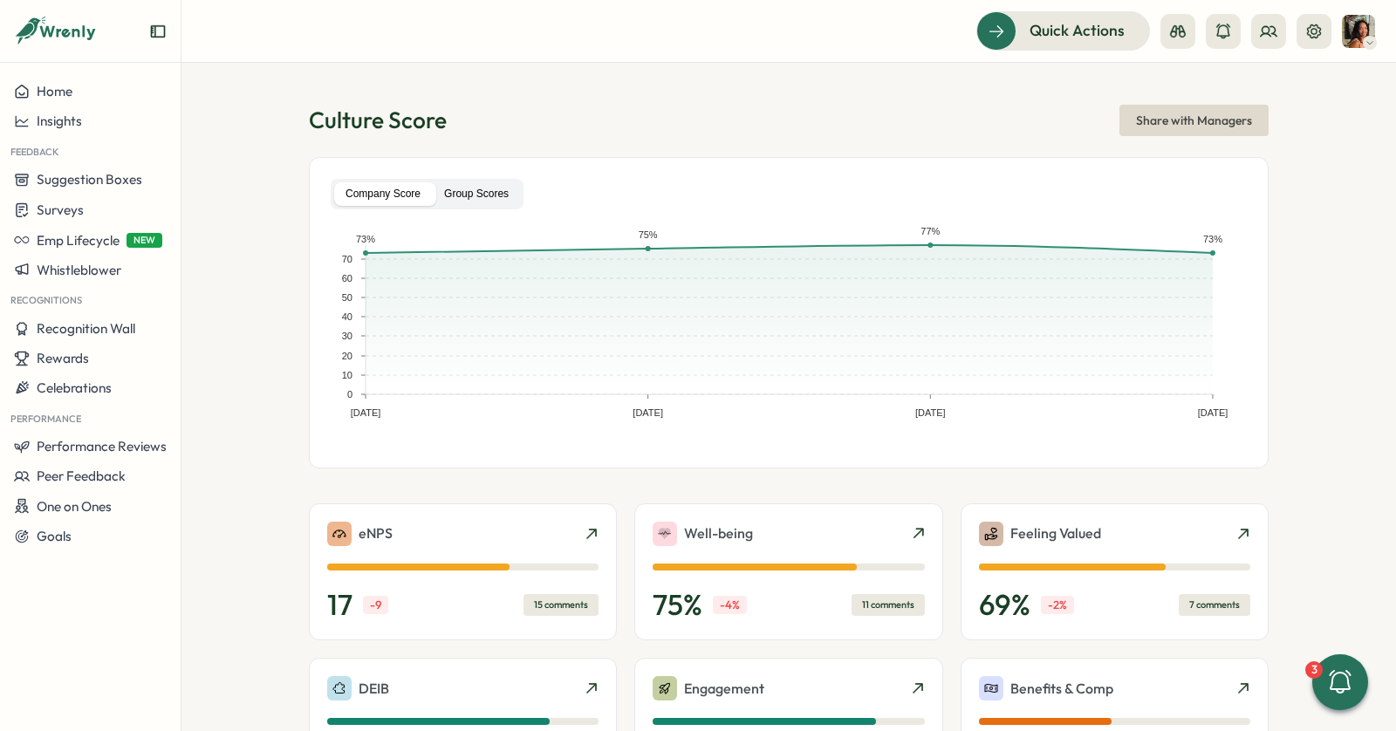
click at [497, 199] on label "Group Scores" at bounding box center [476, 194] width 87 height 24
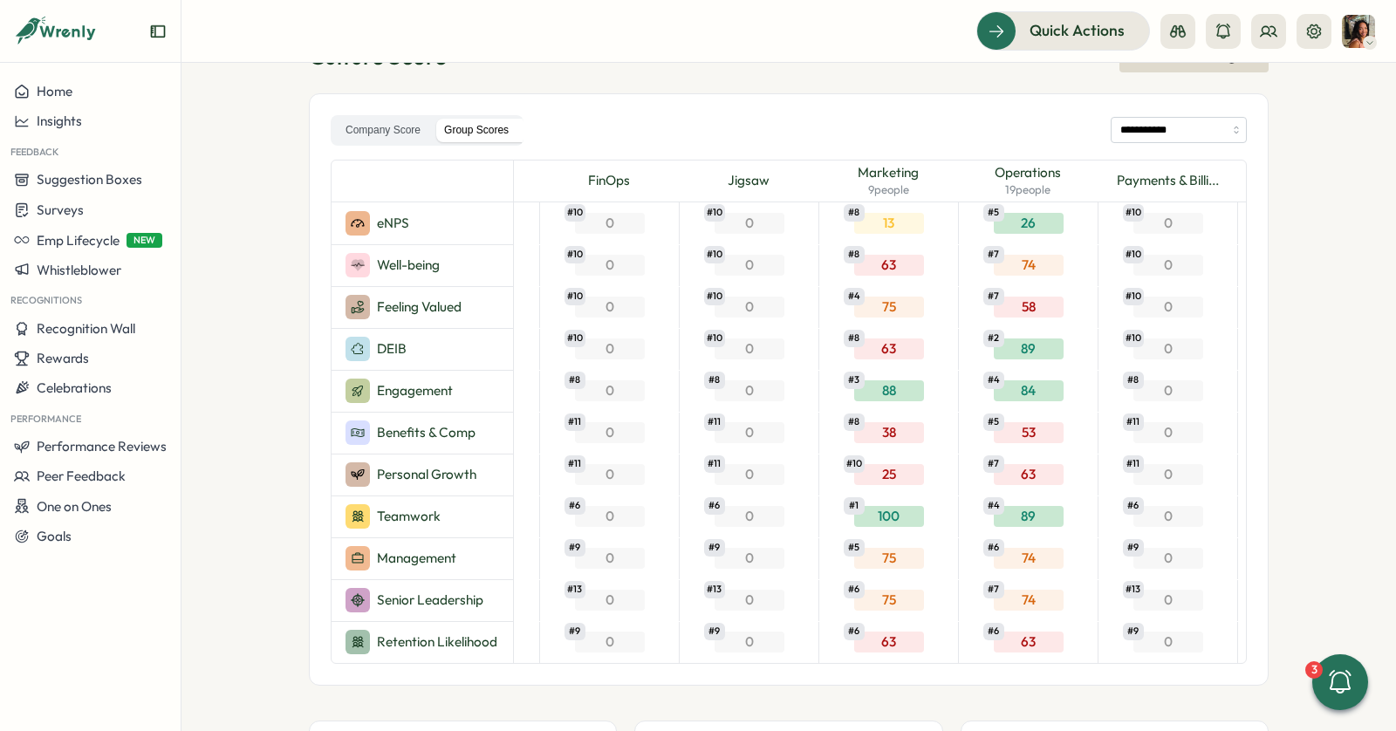
scroll to position [0, 1933]
